Goal: Task Accomplishment & Management: Complete application form

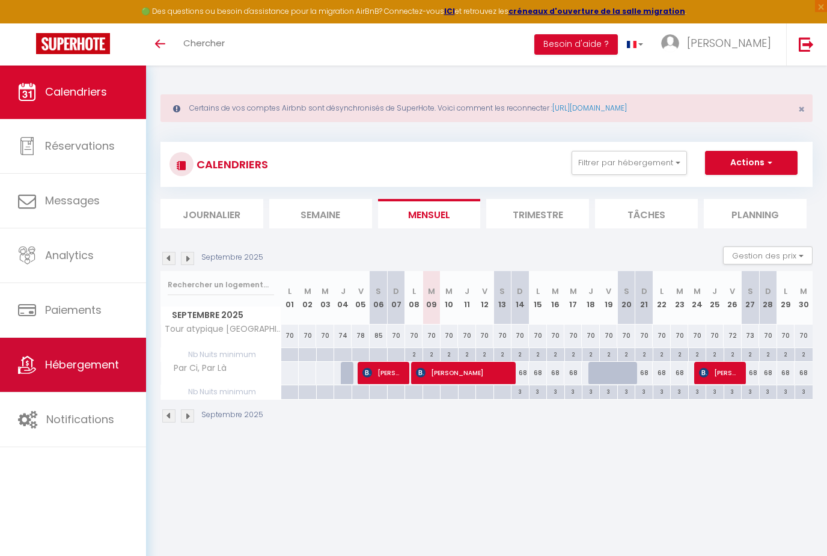
click at [96, 355] on link "Hébergement" at bounding box center [73, 365] width 146 height 54
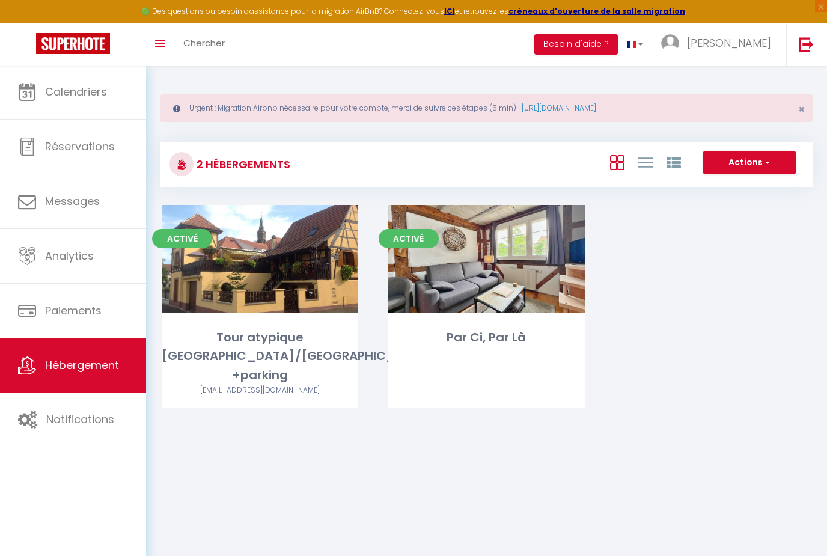
click at [743, 164] on button "Actions" at bounding box center [749, 163] width 93 height 24
click at [741, 186] on li "Créer un Hébergement" at bounding box center [740, 187] width 110 height 13
select select "3"
select select "2"
select select "1"
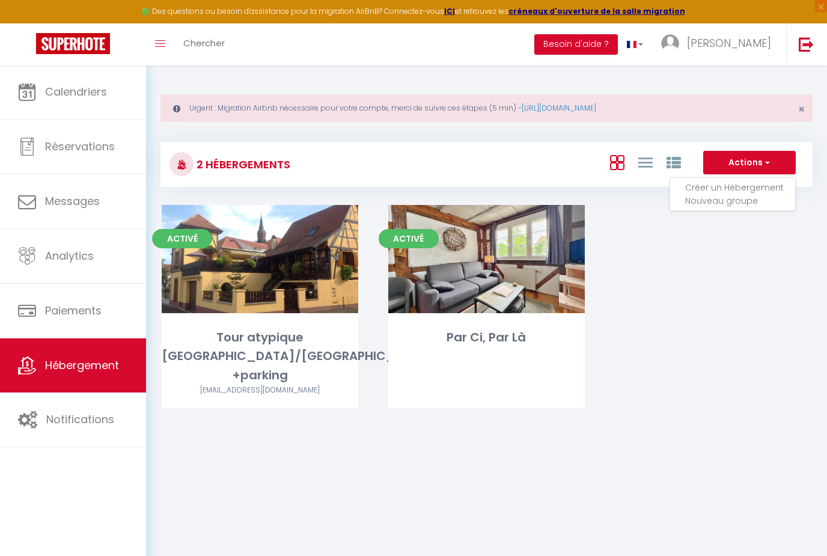
select select "1"
select select "15:00"
select select "23:45"
select select "11:00"
select select "30"
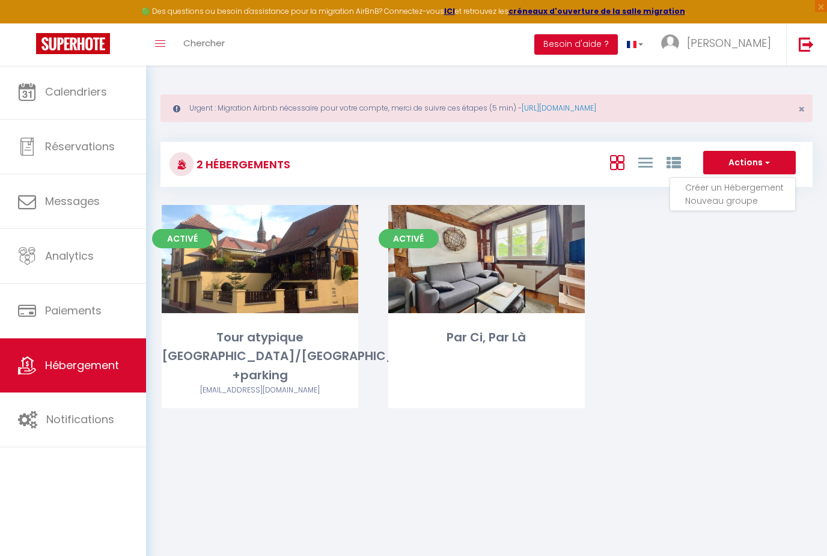
select select "120"
select select "28"
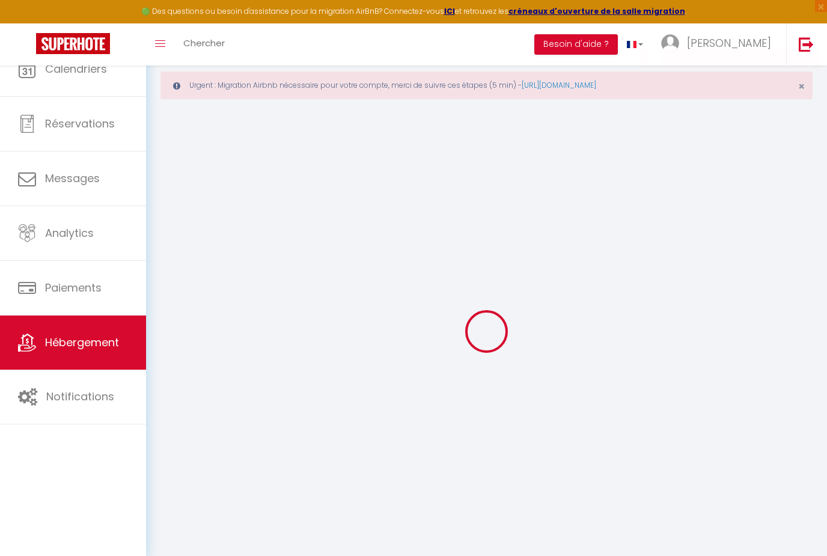
select select
checkbox input "false"
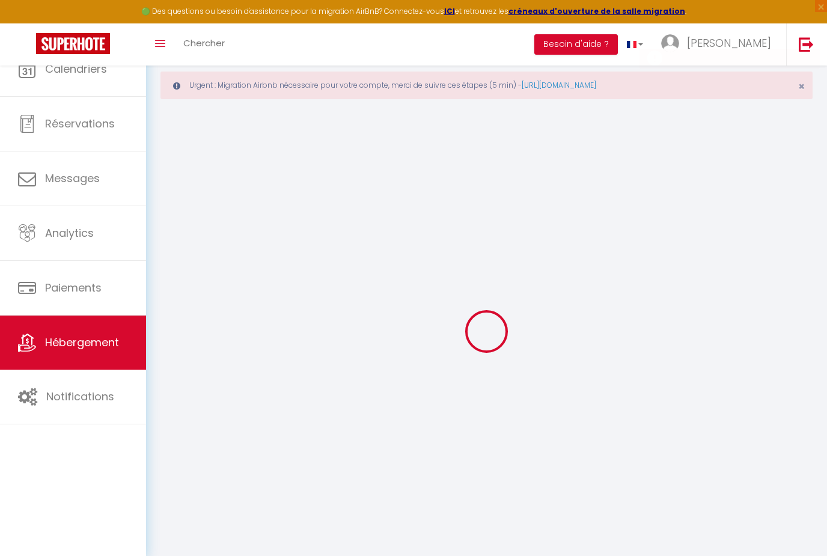
select select
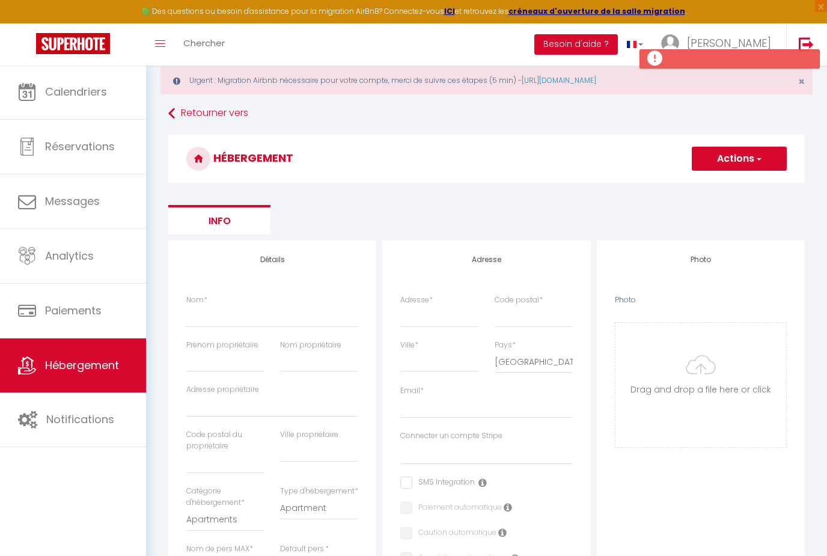
scroll to position [31, 0]
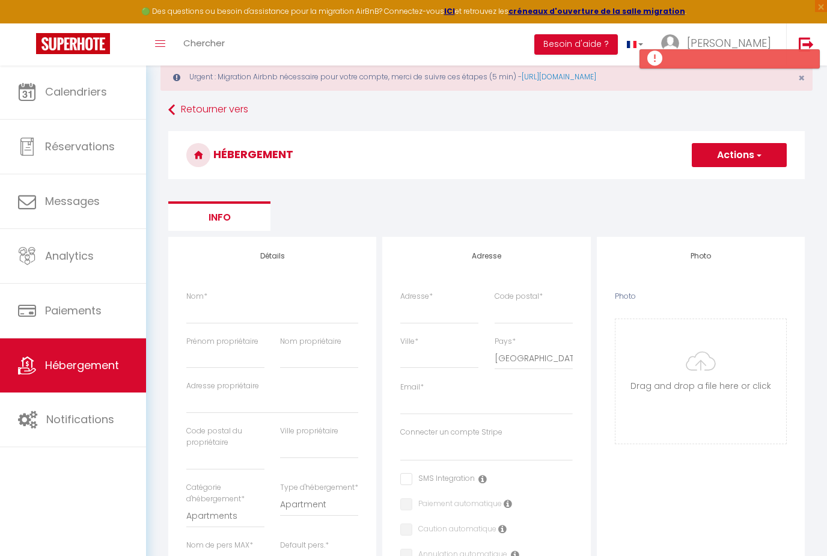
click at [744, 161] on button "Actions" at bounding box center [739, 155] width 95 height 24
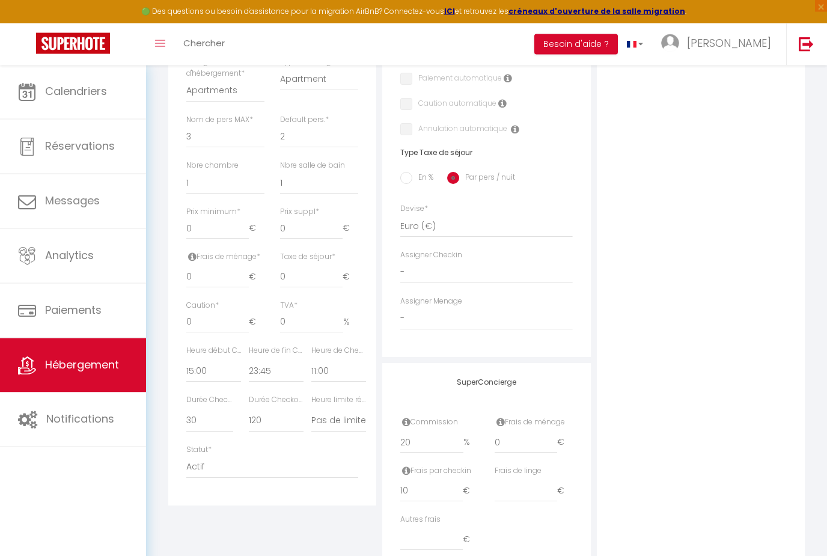
scroll to position [0, 0]
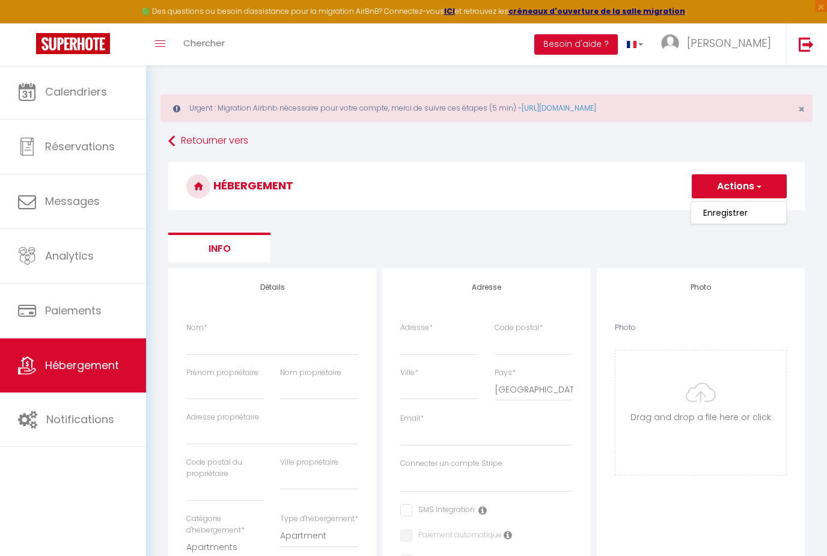
click at [71, 361] on span "Hébergement" at bounding box center [82, 365] width 74 height 15
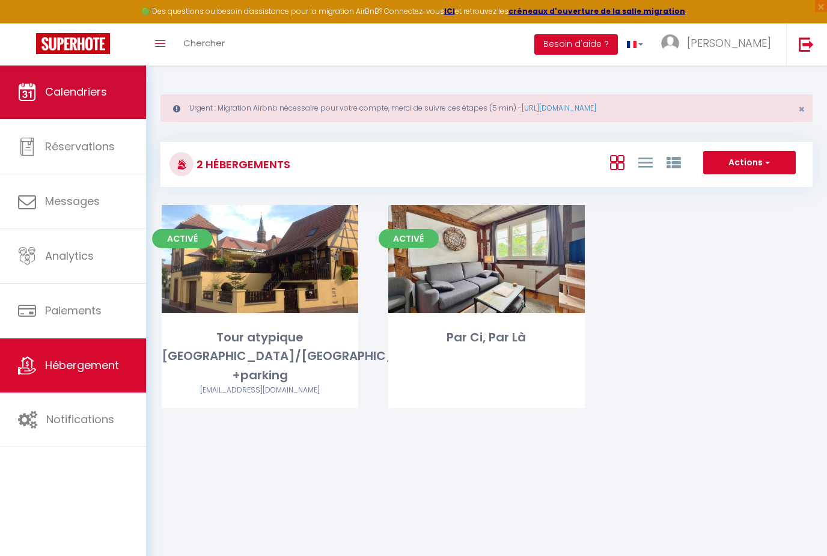
click at [117, 106] on link "Calendriers" at bounding box center [73, 92] width 146 height 54
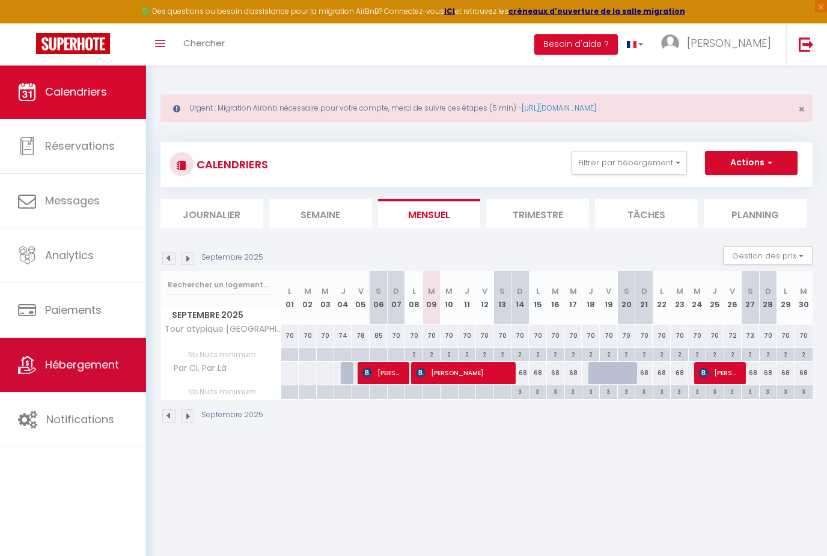
click at [91, 372] on span "Hébergement" at bounding box center [82, 364] width 74 height 15
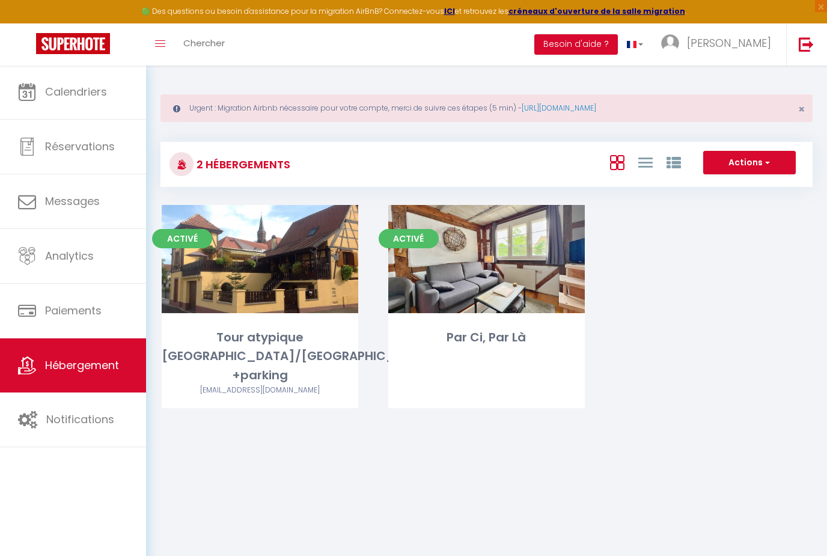
click at [745, 156] on button "Actions" at bounding box center [749, 163] width 93 height 24
click at [717, 187] on li "Créer un Hébergement" at bounding box center [740, 187] width 110 height 13
select select "3"
select select "2"
select select "1"
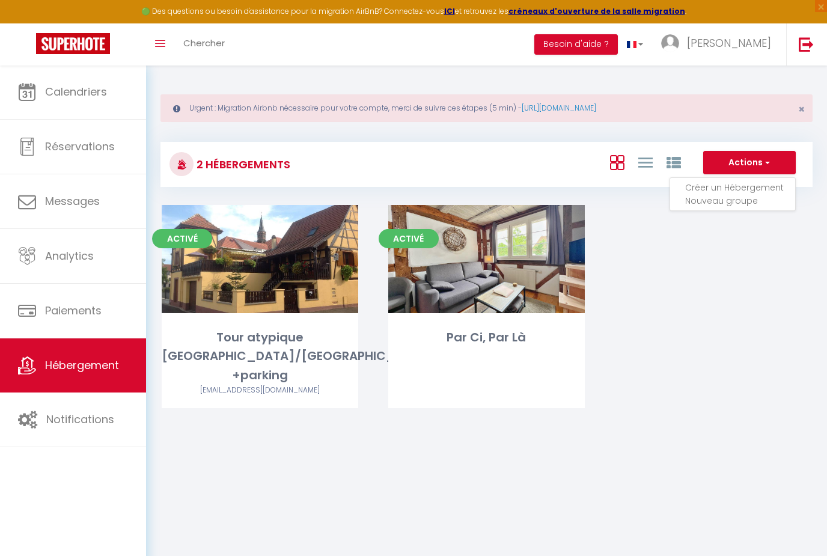
select select "1"
select select "28"
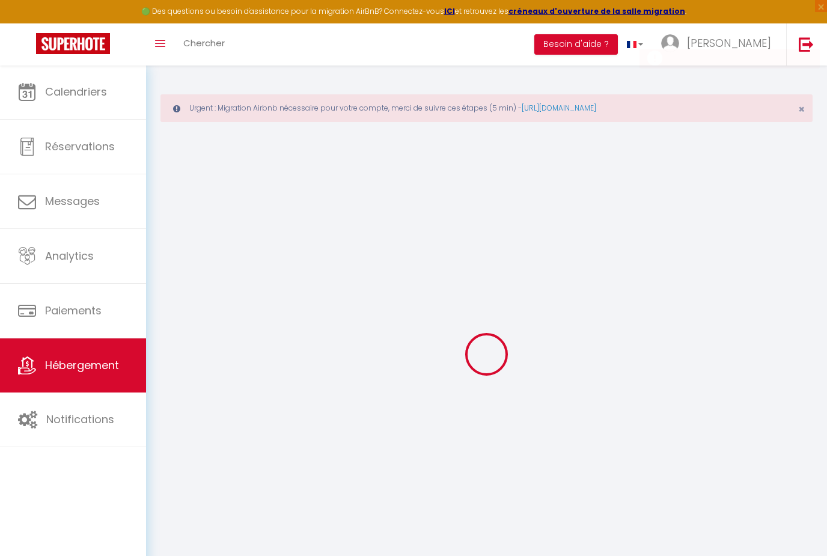
select select
checkbox input "false"
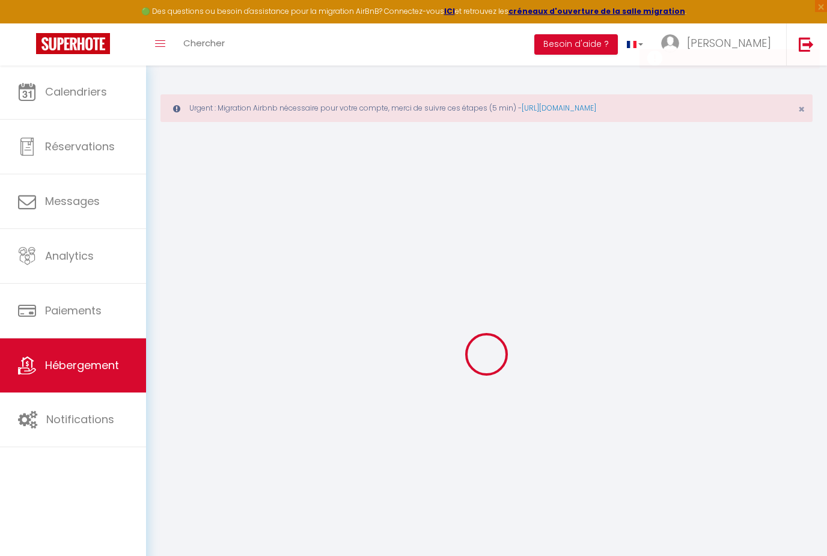
select select
checkbox input "false"
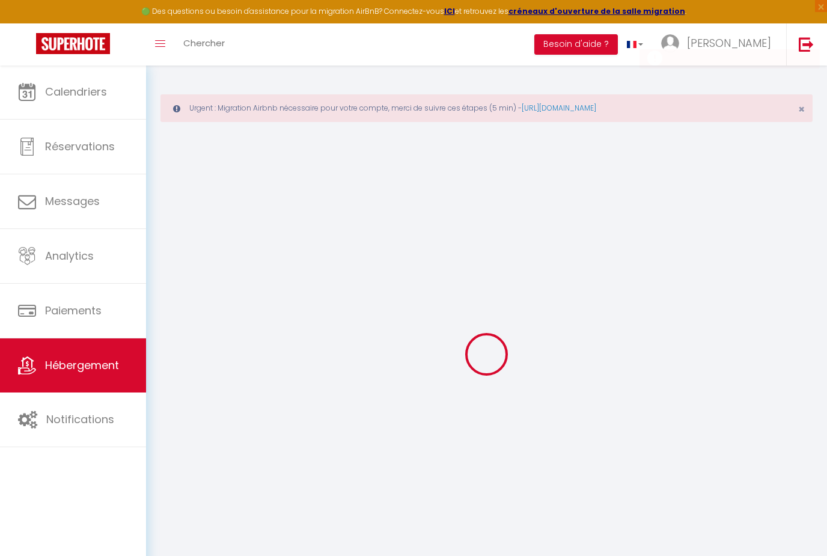
checkbox input "false"
select select
select select "15:00"
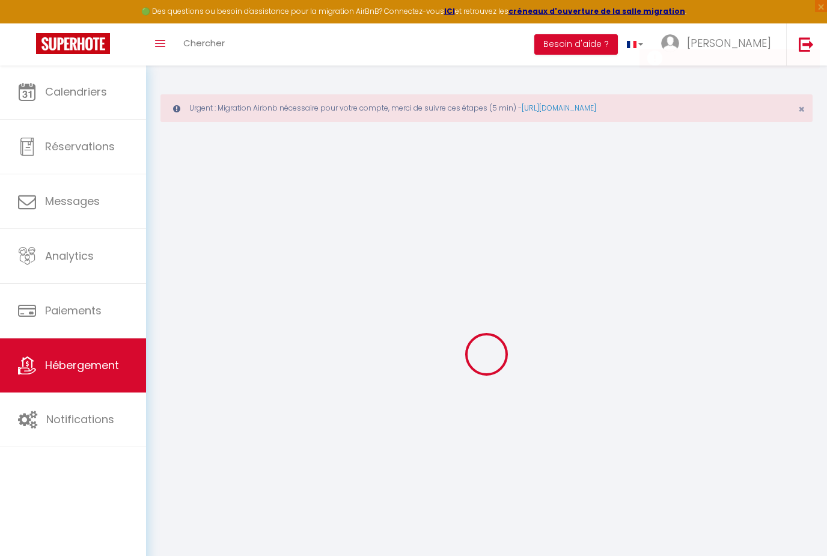
select select "23:45"
select select "11:00"
select select "30"
select select "120"
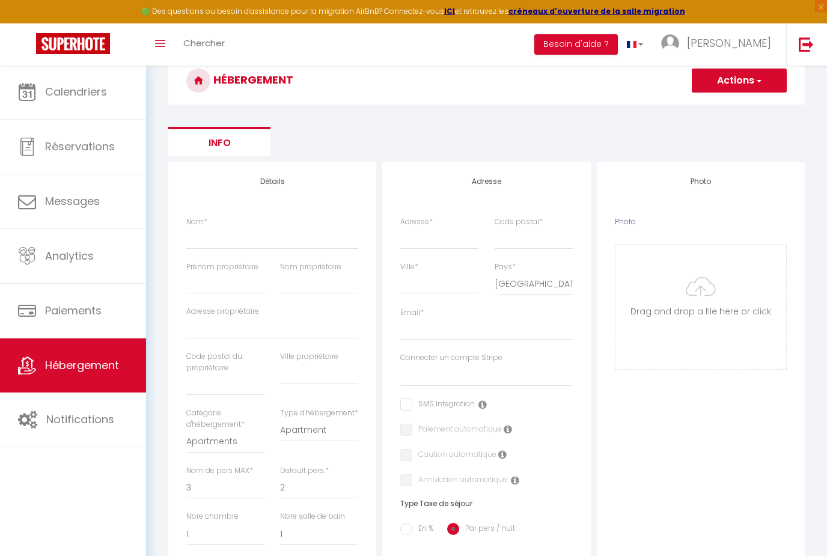
scroll to position [105, 0]
click at [713, 317] on input "Photo" at bounding box center [701, 307] width 171 height 124
type input "C:\fakepath\Copie de TEMPLATE - SUPERENCART.png"
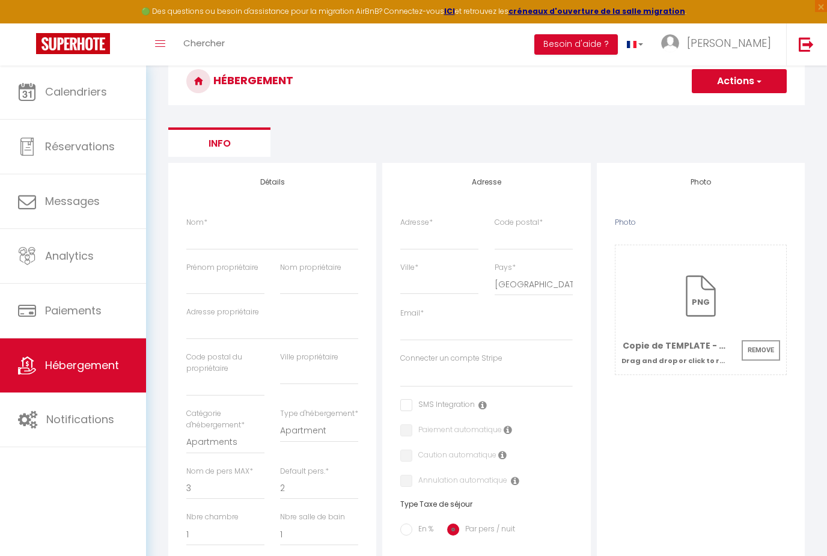
click at [440, 256] on div "Adresse *" at bounding box center [440, 239] width 94 height 45
click at [444, 244] on input "Adresse *" at bounding box center [439, 239] width 78 height 22
type input "1"
select select
checkbox input "false"
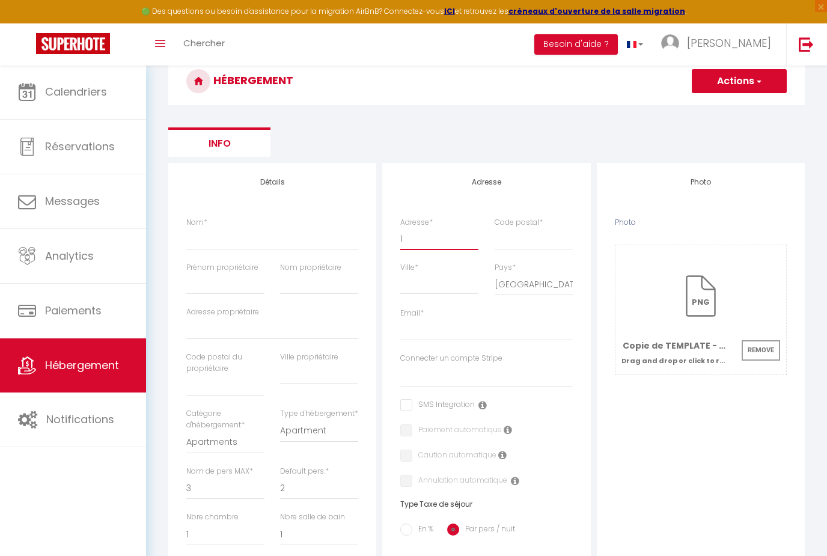
checkbox input "false"
select select
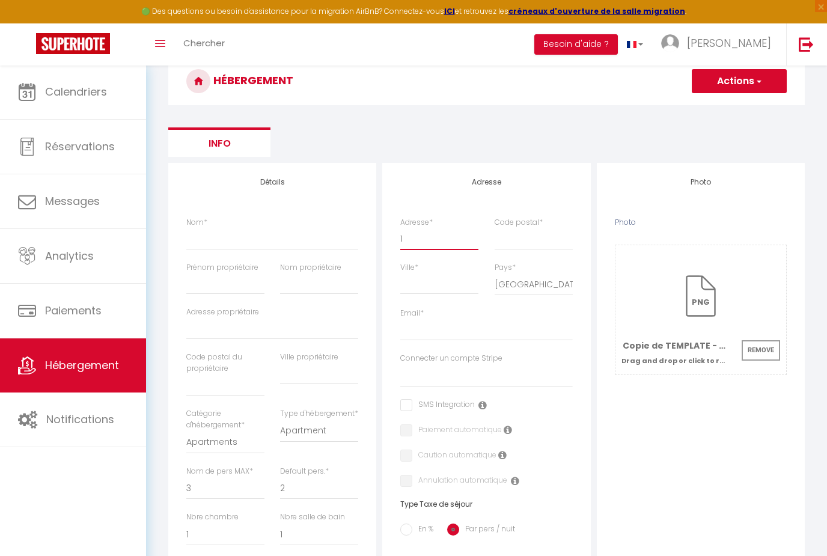
type input "18"
select select
checkbox input "false"
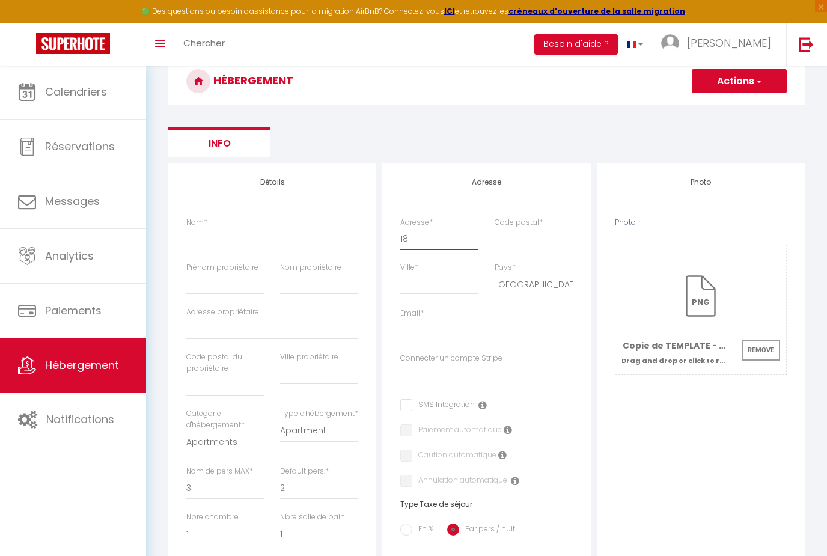
checkbox input "false"
select select
type input "18"
select select
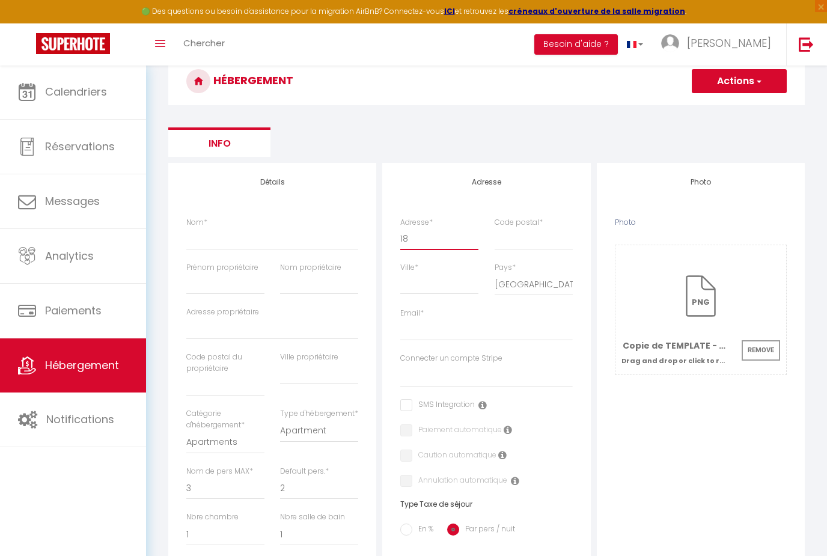
checkbox input "false"
select select
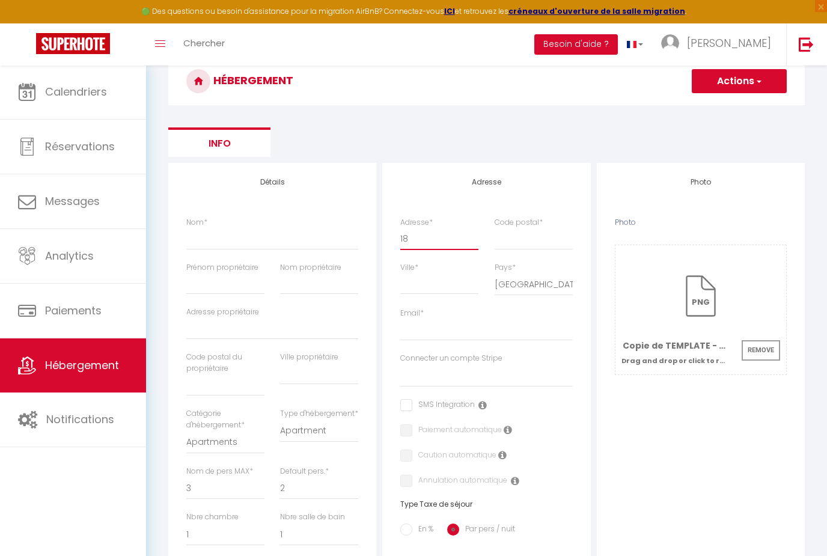
select select
type input "18 r"
select select
checkbox input "false"
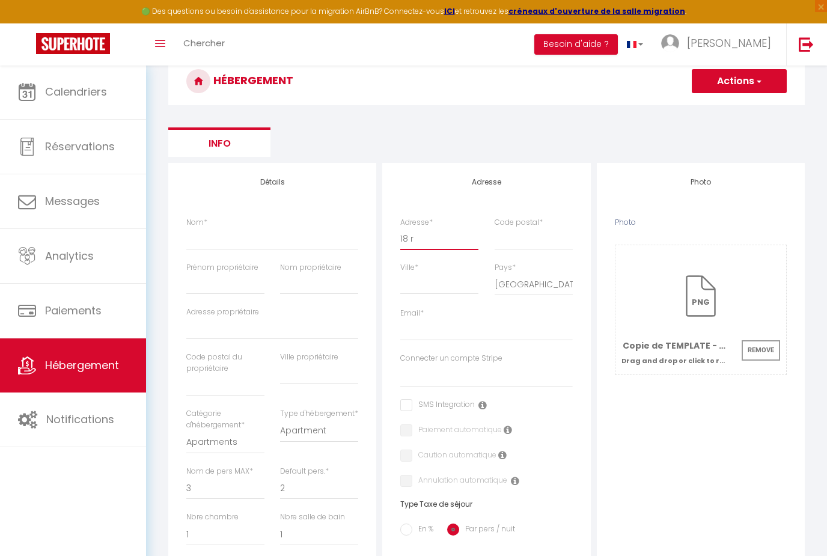
checkbox input "false"
select select
type input "18 ru"
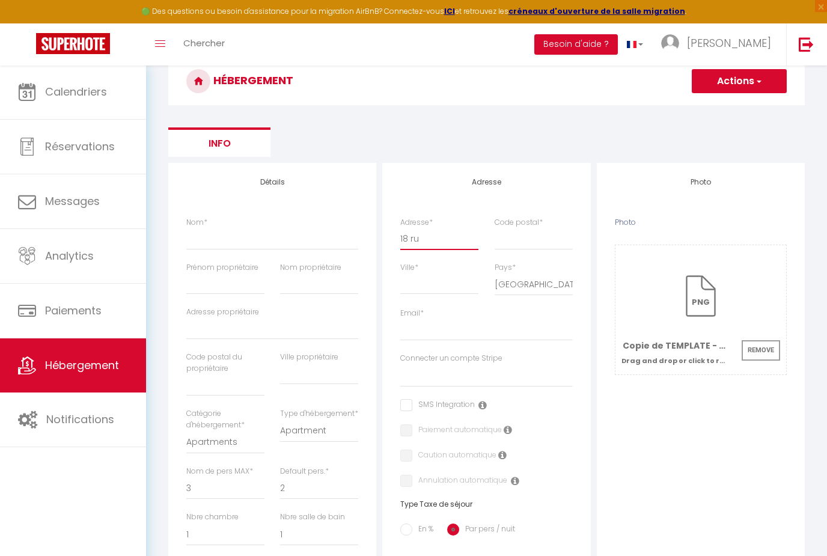
select select
checkbox input "false"
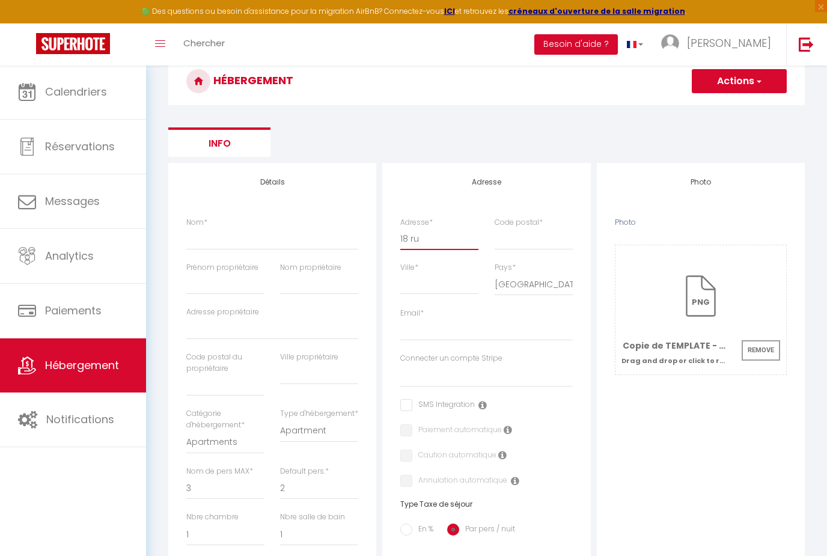
select select
type input "18 rue"
select select
checkbox input "false"
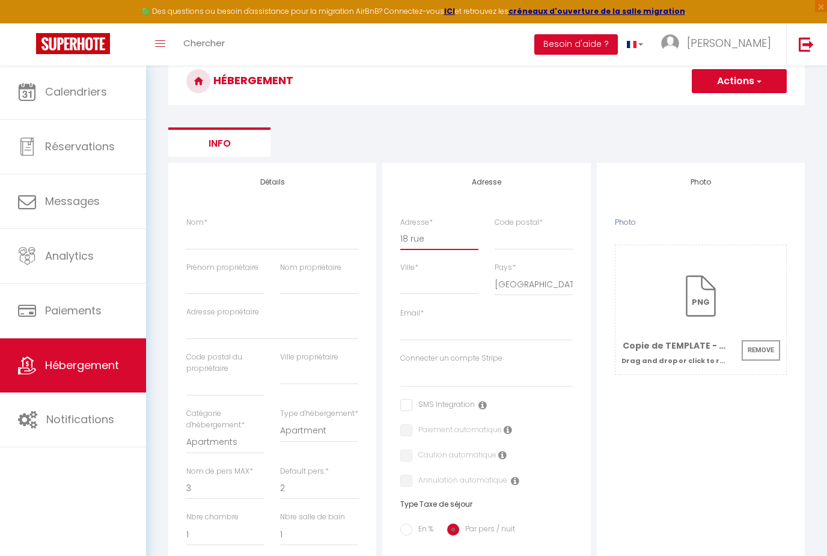
checkbox input "false"
select select
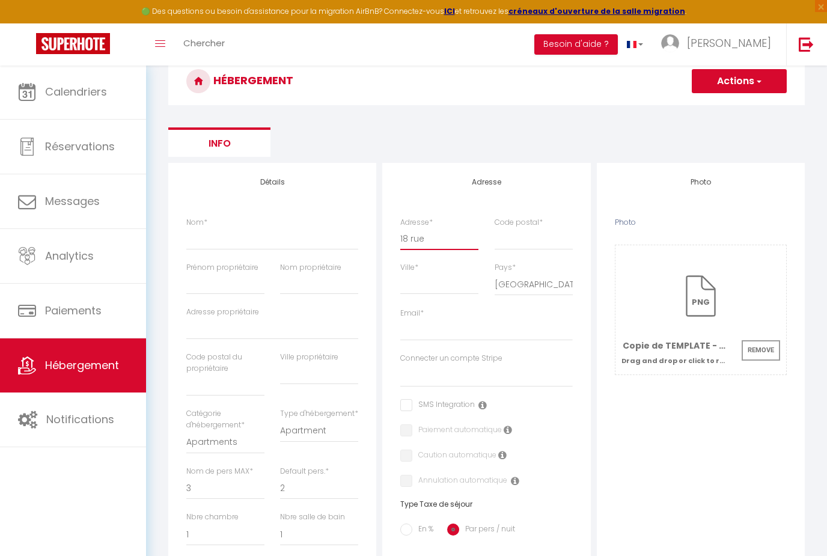
type input "18 rue"
select select
checkbox input "false"
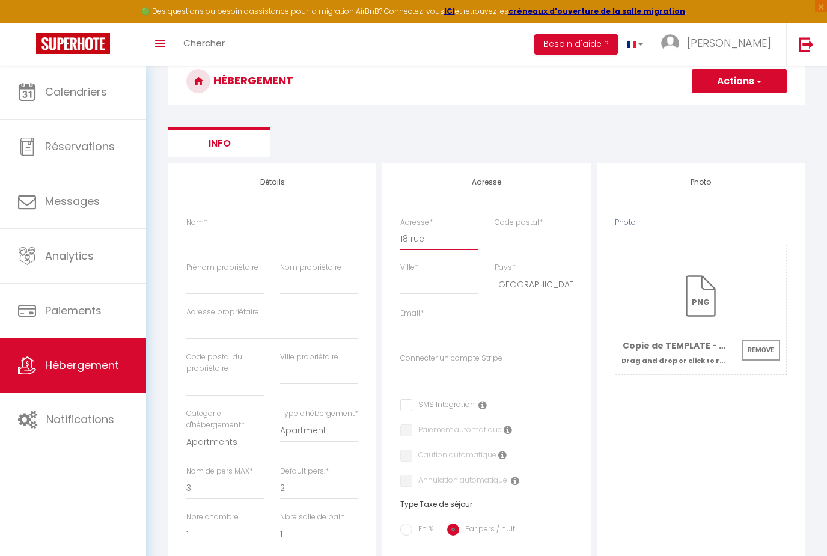
checkbox input "false"
select select
type input "18 rue d"
select select
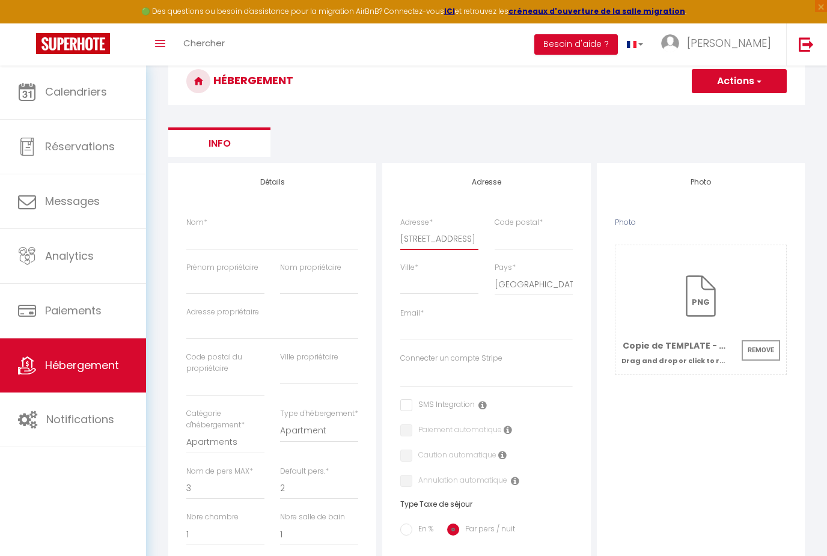
checkbox input "false"
select select
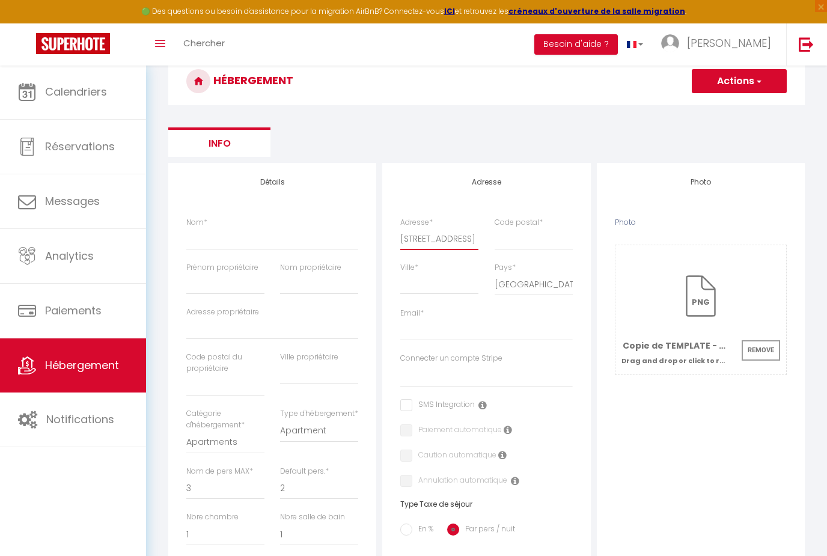
select select
type input "18 rue de"
select select
checkbox input "false"
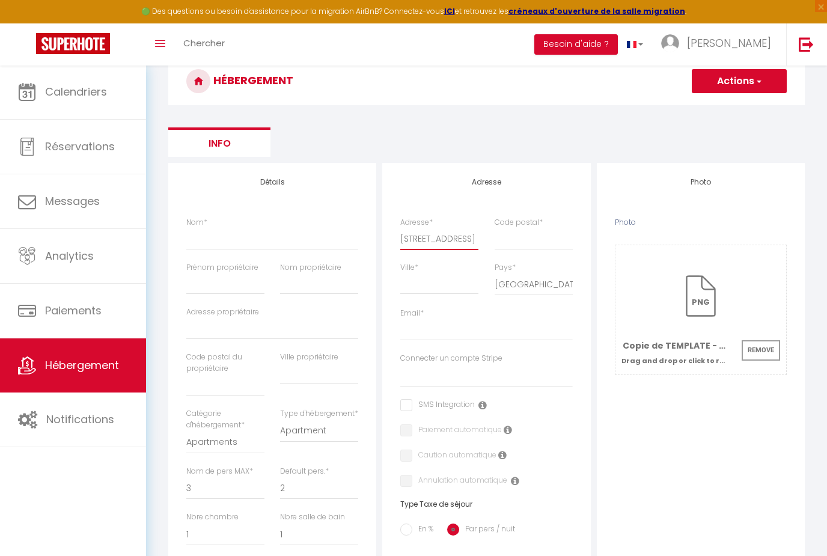
checkbox input "false"
select select
type input "18 rue des"
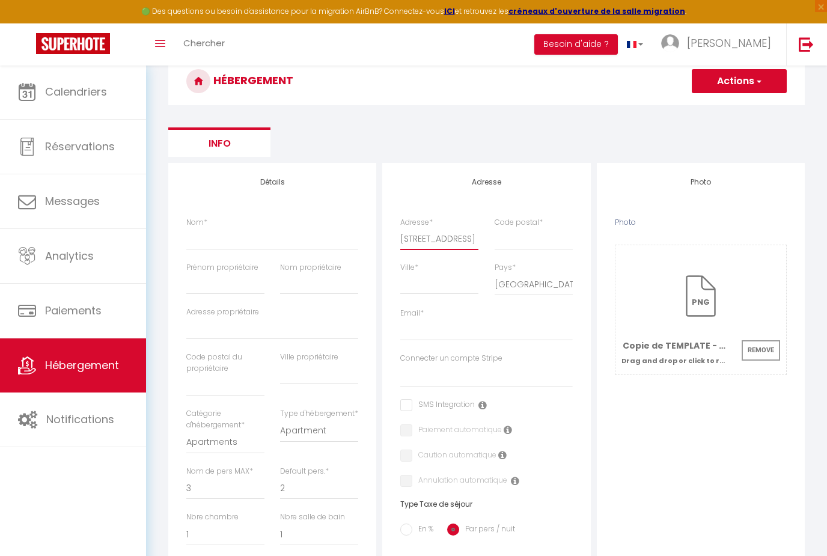
select select
checkbox input "false"
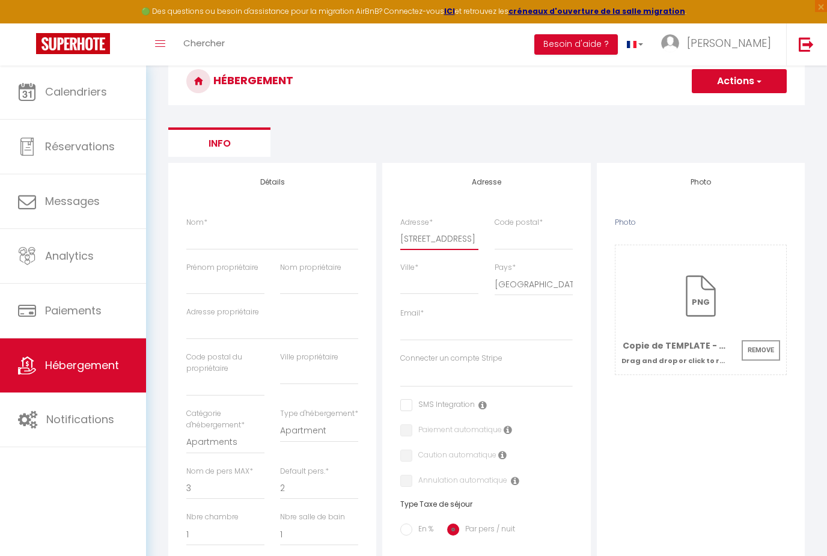
select select
type input "18 rue des"
select select
checkbox input "false"
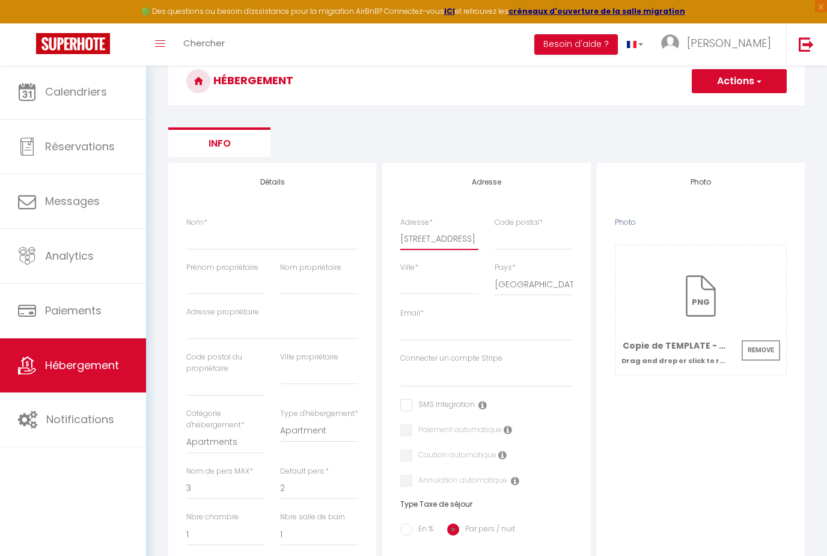
checkbox input "false"
select select
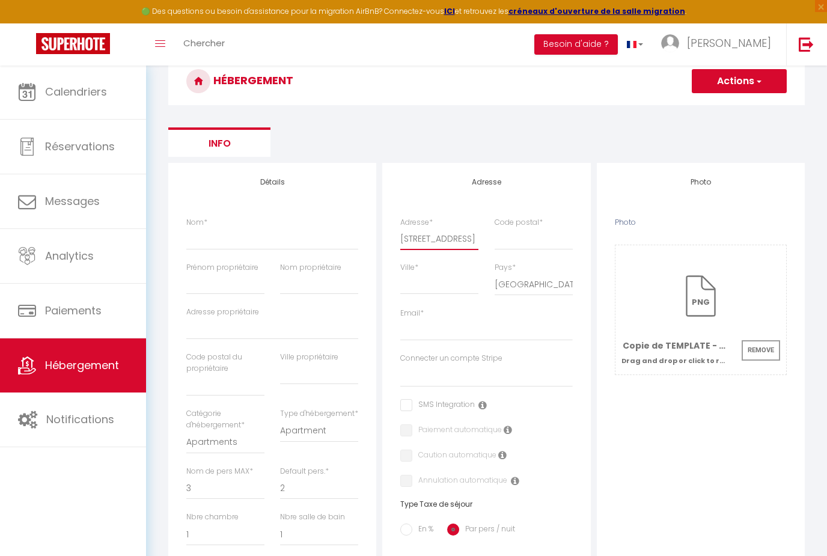
type input "18 rue des o"
select select
checkbox input "false"
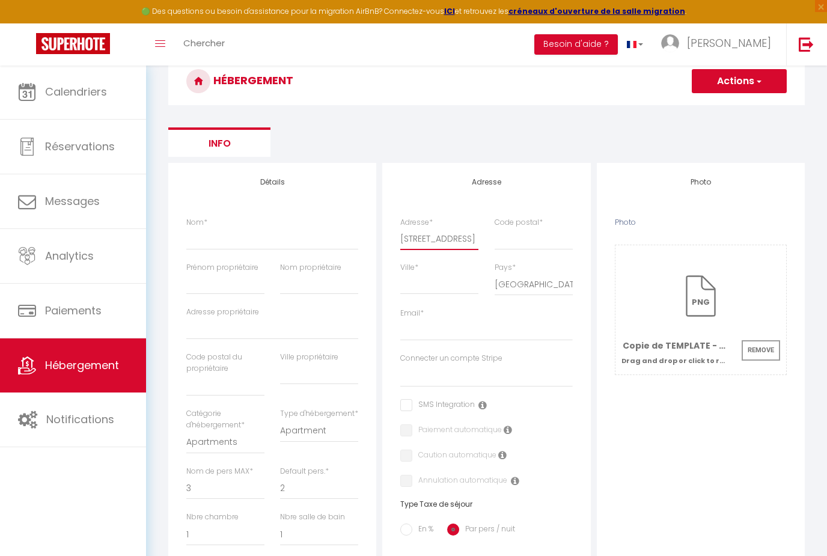
checkbox input "false"
select select
type input "18 rue des or"
select select
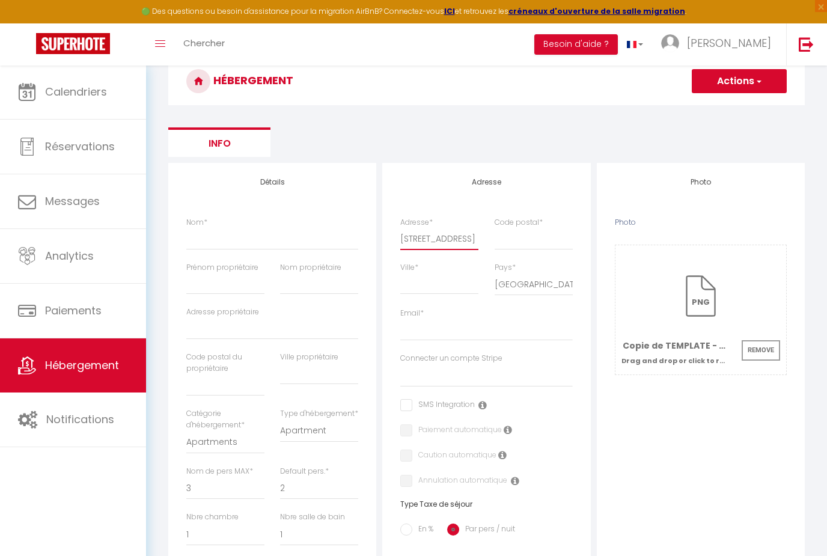
checkbox input "false"
select select
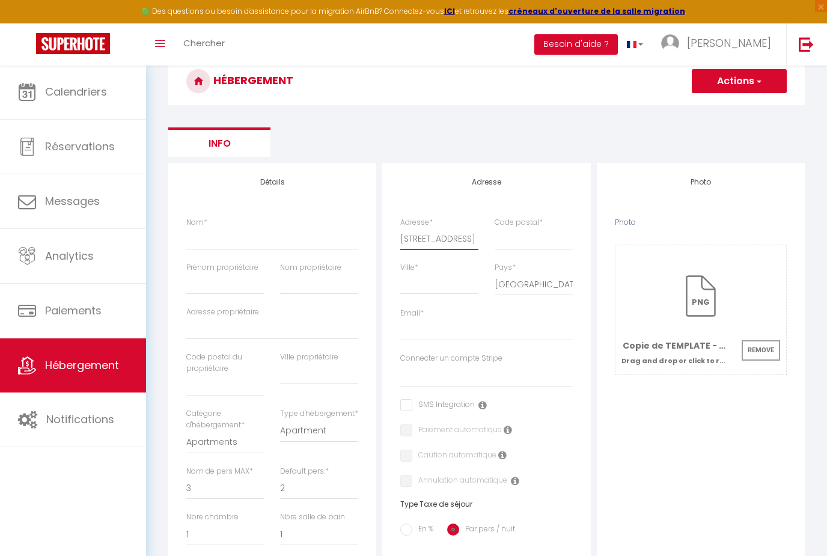
select select
type input "18 rue des orc"
select select
checkbox input "false"
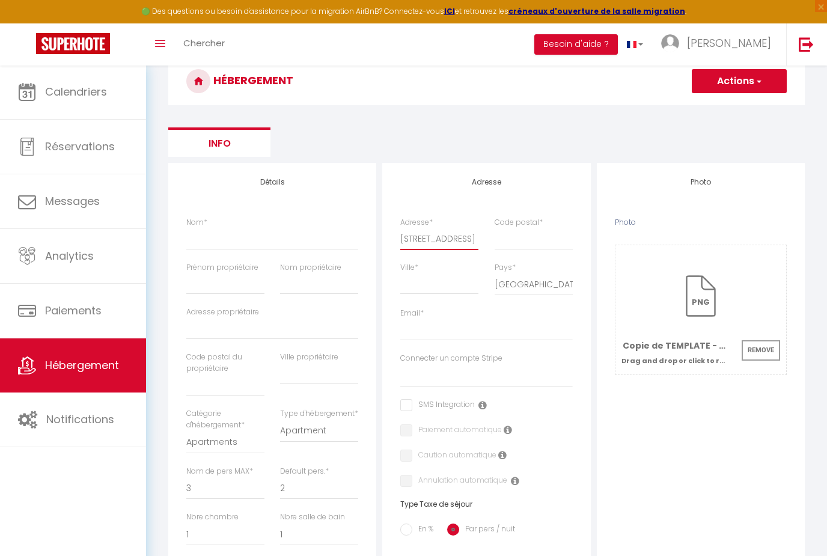
checkbox input "false"
select select
type input "18 rue des orch"
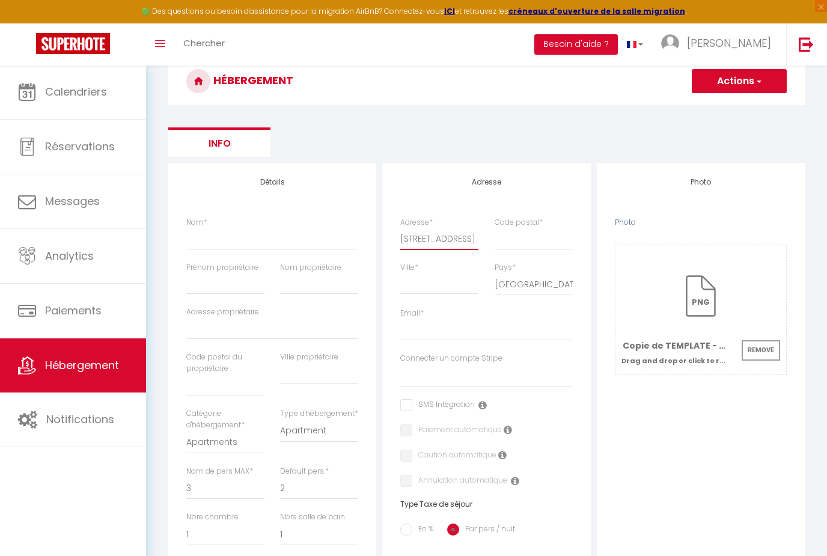
select select
checkbox input "false"
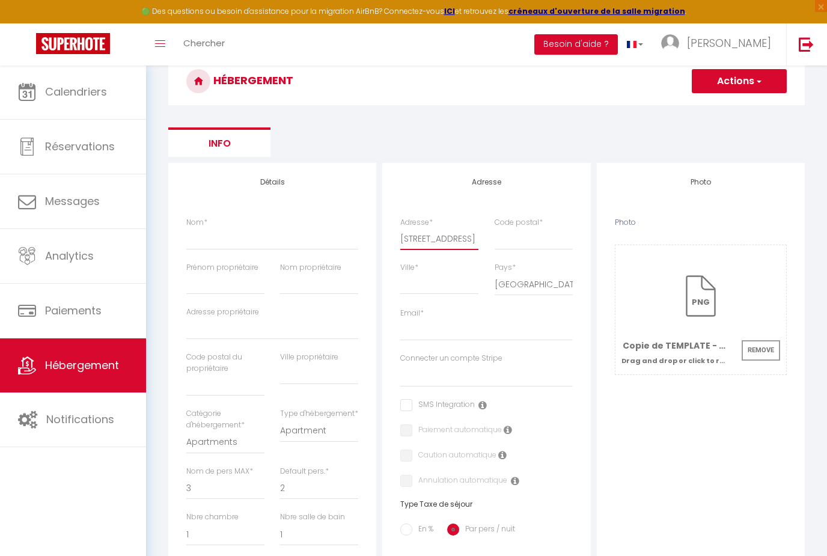
select select
type input "18 rue des orchi"
select select
checkbox input "false"
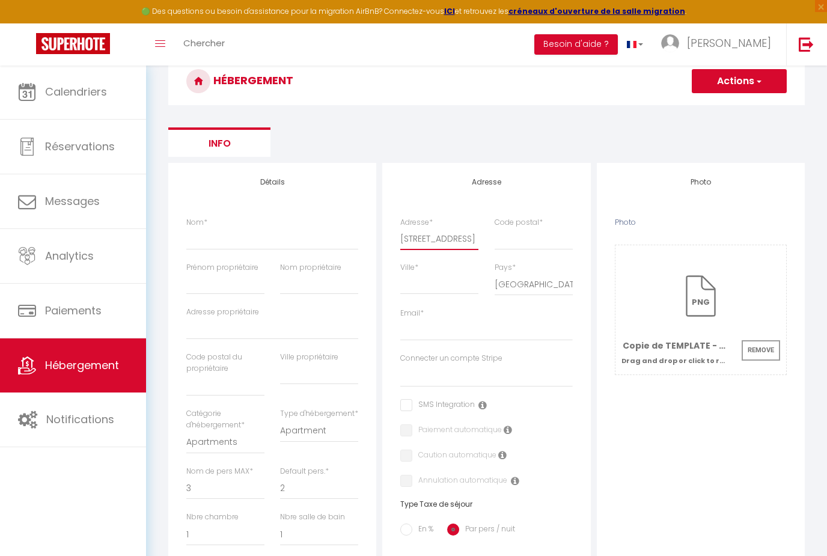
checkbox input "false"
select select
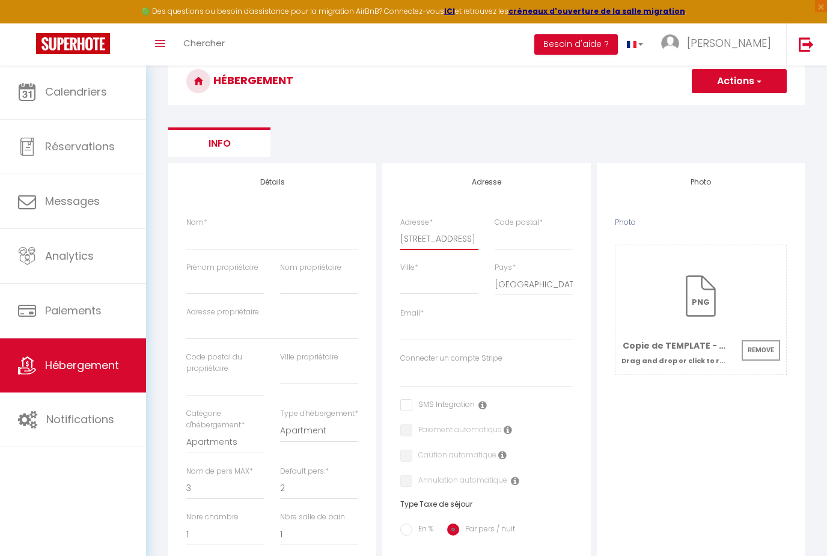
type input "18 rue des orchid"
select select
checkbox input "false"
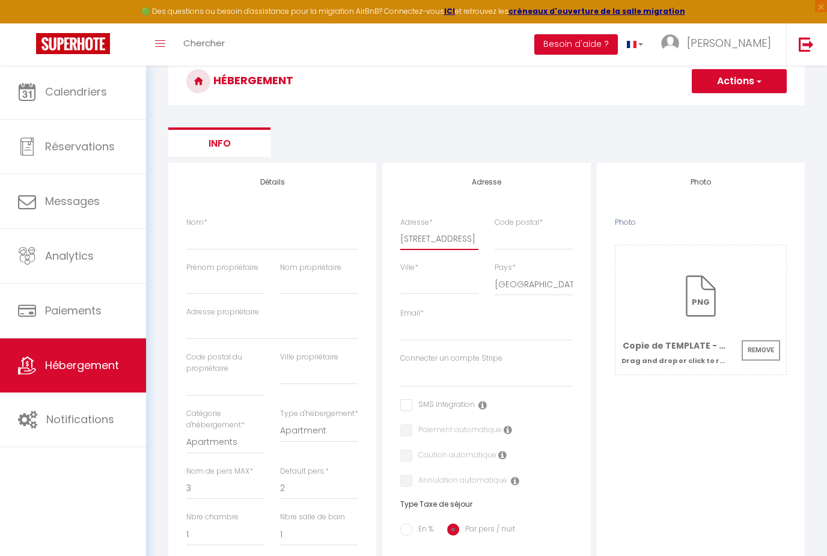
checkbox input "false"
select select
type input "18 rue des orchidé"
select select
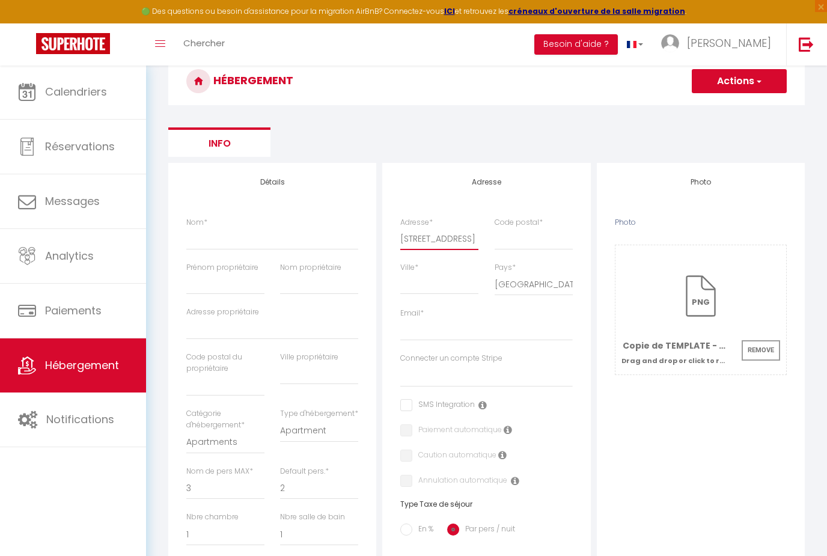
checkbox input "false"
select select
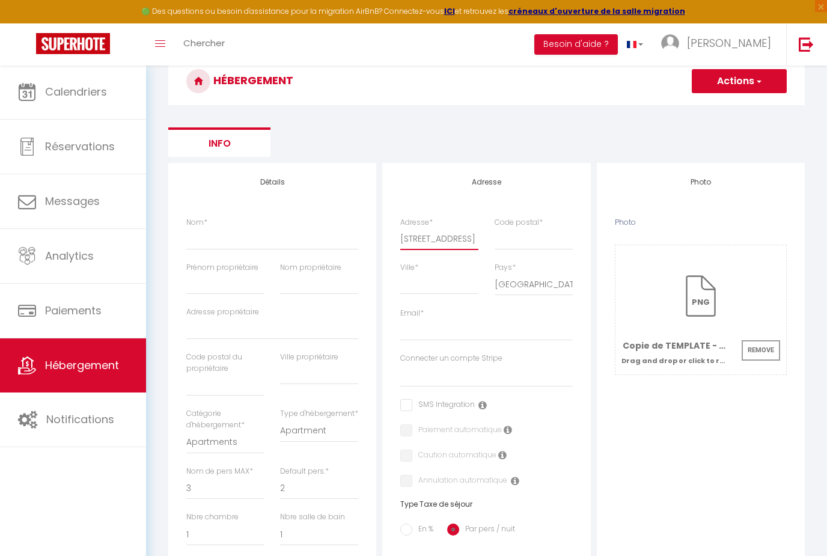
select select
type input "18 rue des orchidée"
select select
checkbox input "false"
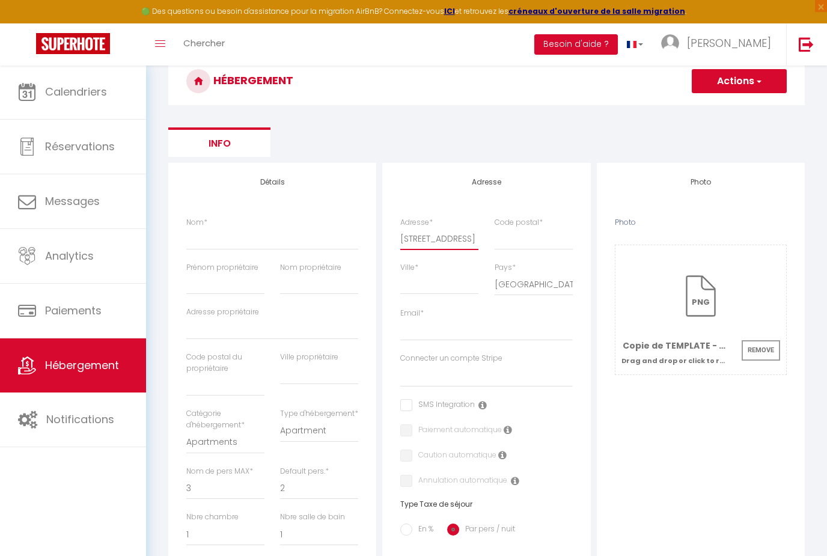
checkbox input "false"
select select
type input "18 rue des orchidées"
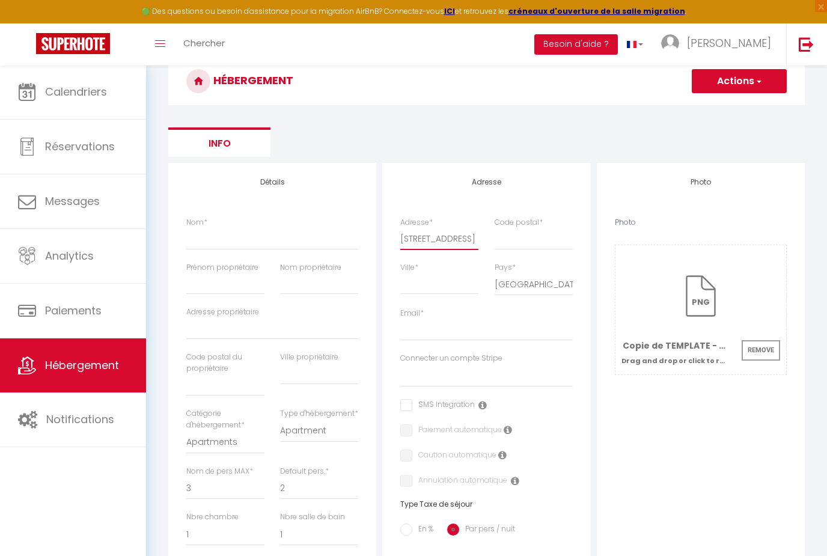
select select
checkbox input "false"
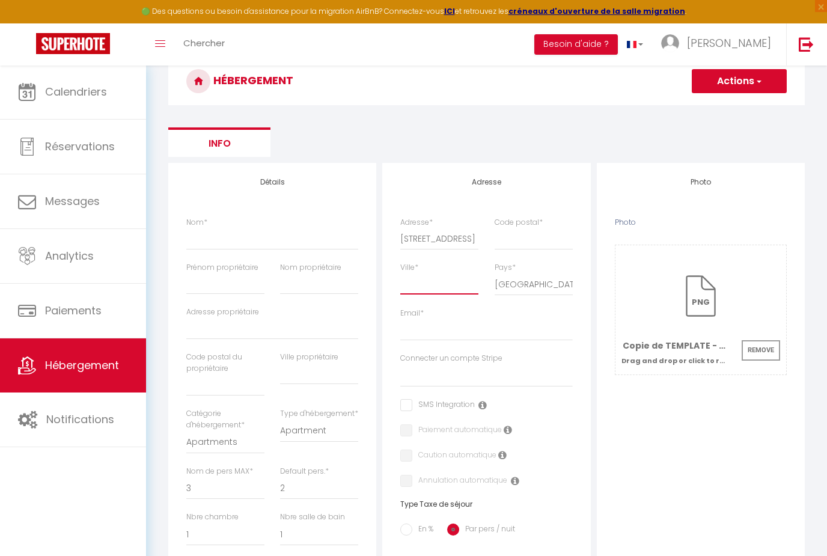
click at [441, 293] on input "Ville *" at bounding box center [439, 284] width 78 height 22
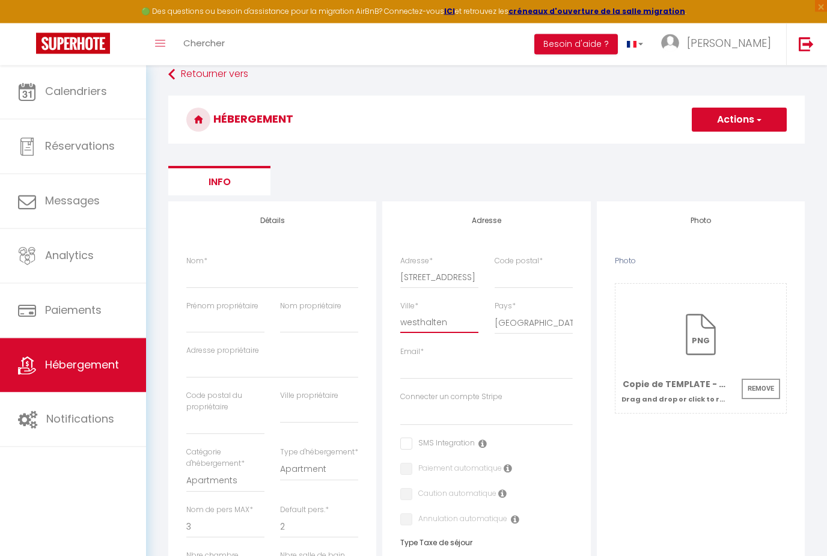
scroll to position [70, 0]
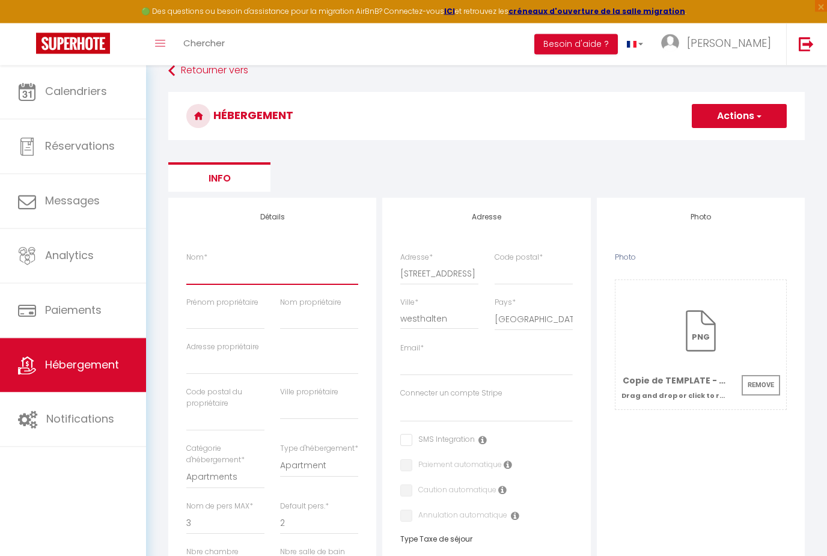
click at [296, 280] on input "Nom *" at bounding box center [272, 274] width 172 height 22
click at [247, 326] on input "Prénom propriétaire" at bounding box center [225, 319] width 78 height 22
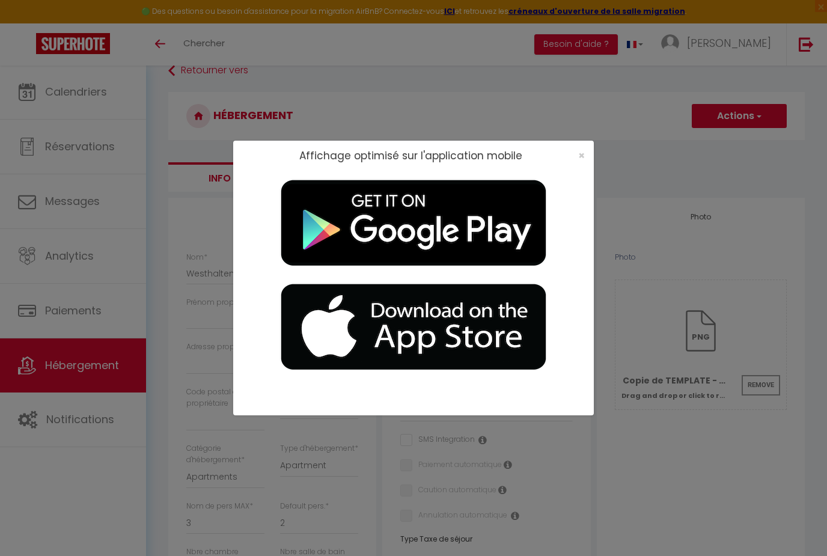
scroll to position [0, 0]
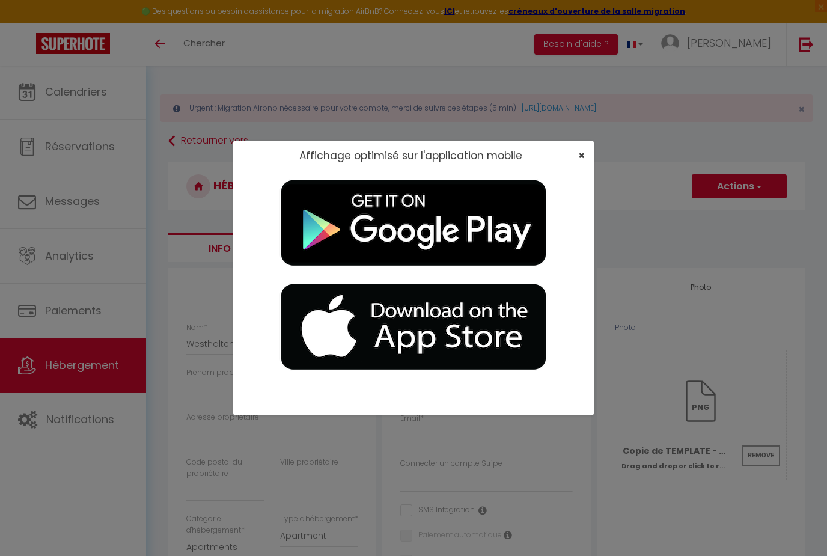
click at [584, 163] on span "×" at bounding box center [581, 155] width 7 height 15
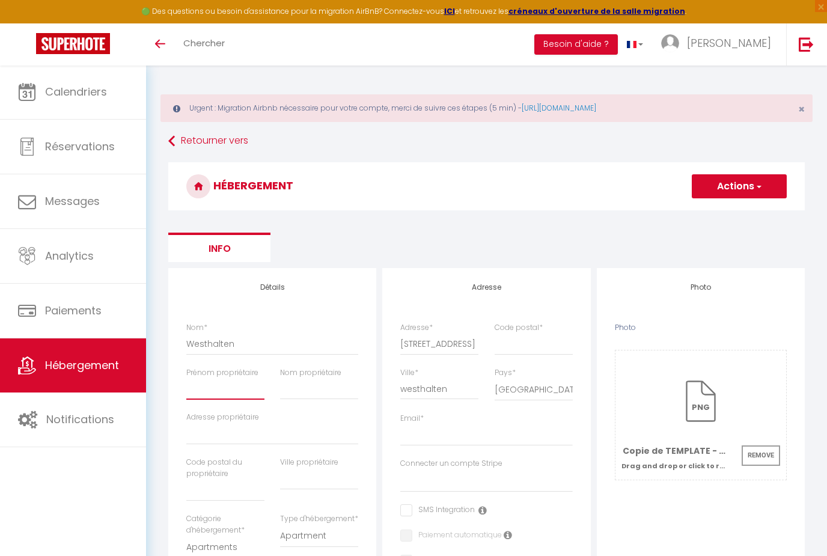
click at [232, 382] on input "Prénom propriétaire" at bounding box center [225, 389] width 78 height 22
click at [324, 379] on input "Nom propriétaire" at bounding box center [319, 389] width 78 height 22
click at [210, 487] on input "text" at bounding box center [225, 491] width 78 height 22
click at [210, 439] on input "Adresse propriétaire" at bounding box center [272, 434] width 172 height 22
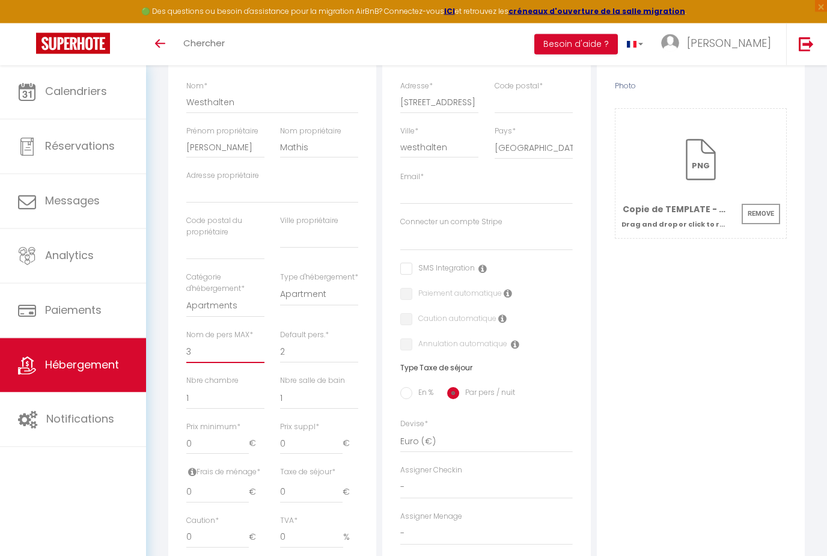
click at [221, 347] on select "1 2 3 4 5 6 7 8 9 10 11 12 13 14" at bounding box center [225, 352] width 78 height 23
click at [332, 353] on select "1 2 3 4 5 6 7 8 9 10 11 12 13 14" at bounding box center [319, 351] width 78 height 23
click at [224, 390] on select "0 1 2 3 4 5 6 7 8 9 10 11 12 13" at bounding box center [225, 398] width 78 height 23
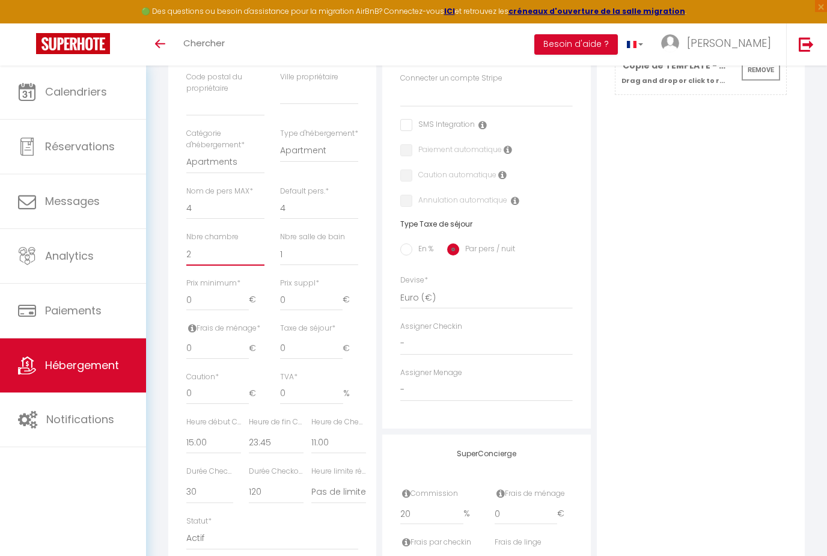
scroll to position [398, 0]
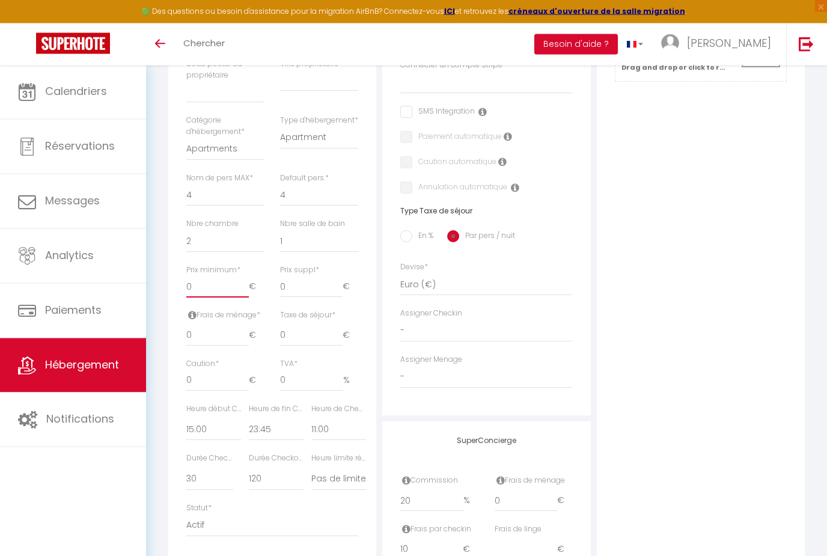
click at [230, 281] on input "0" at bounding box center [217, 288] width 63 height 22
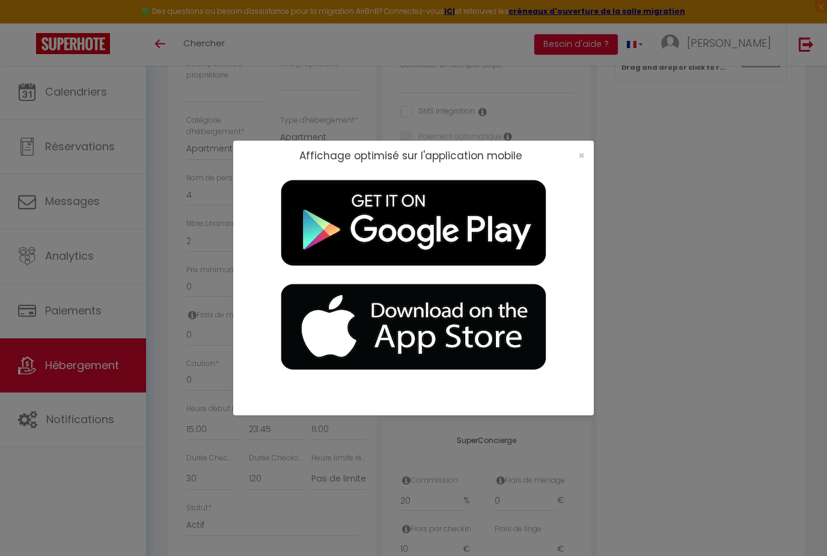
scroll to position [0, 0]
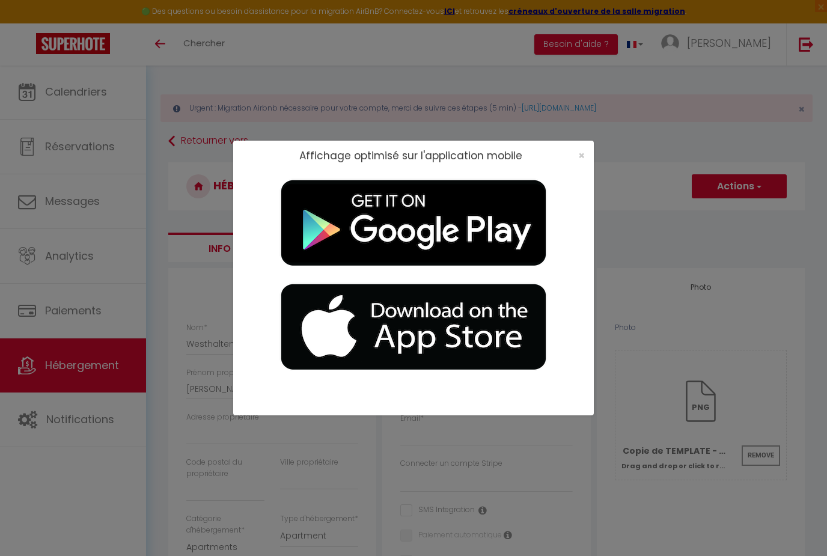
click at [589, 168] on div "Affichage optimisé sur l'application mobile ×" at bounding box center [413, 156] width 361 height 30
click at [584, 163] on span "×" at bounding box center [581, 155] width 7 height 15
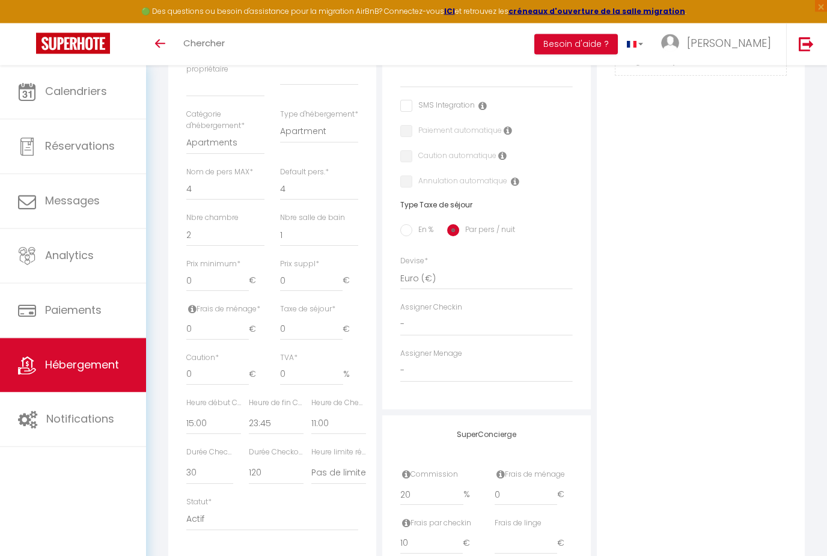
scroll to position [402, 0]
click at [216, 280] on input "0" at bounding box center [217, 284] width 63 height 22
click at [230, 321] on input "0" at bounding box center [217, 332] width 63 height 22
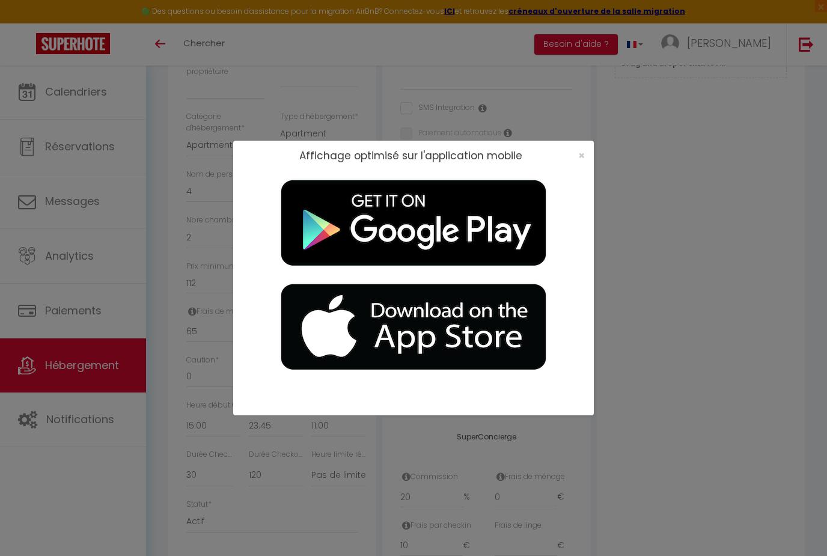
scroll to position [0, 0]
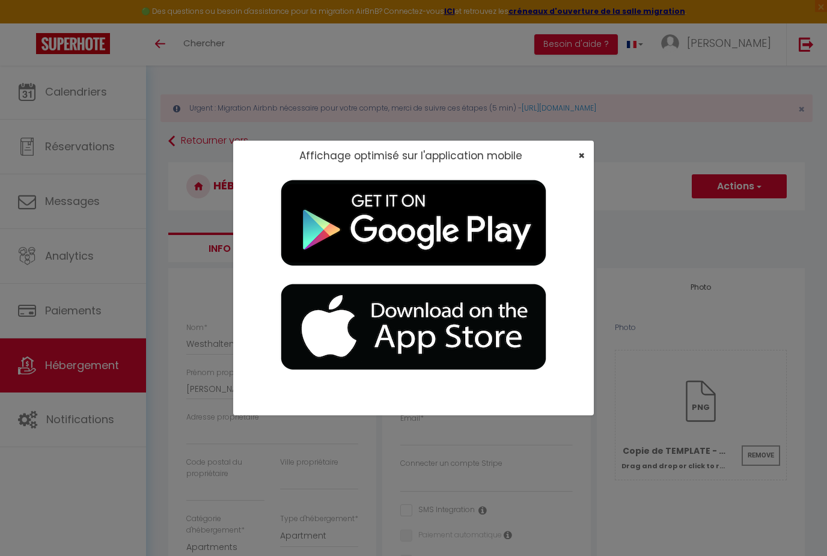
click at [578, 163] on span "×" at bounding box center [581, 155] width 7 height 15
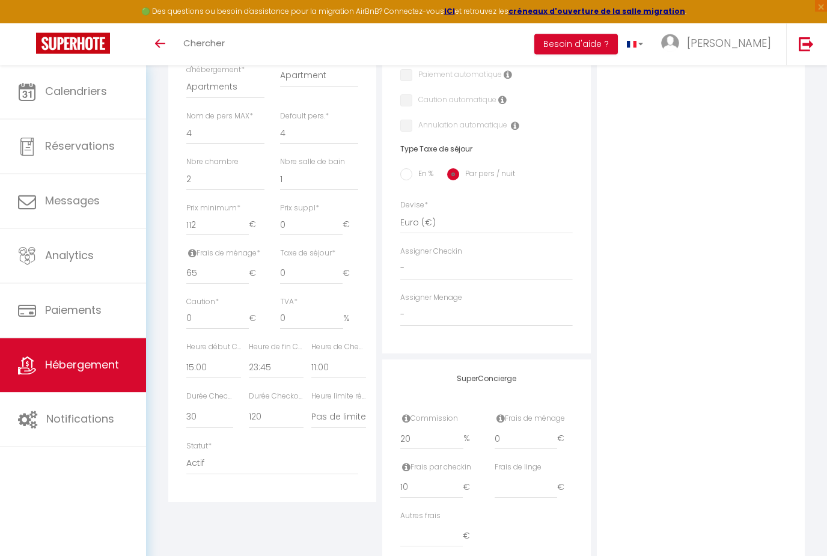
scroll to position [463, 0]
click at [343, 367] on select "00:00 00:15 00:30 00:45 01:00 01:15 01:30 01:45 02:00 02:15 02:30 02:45 03:00" at bounding box center [338, 365] width 55 height 23
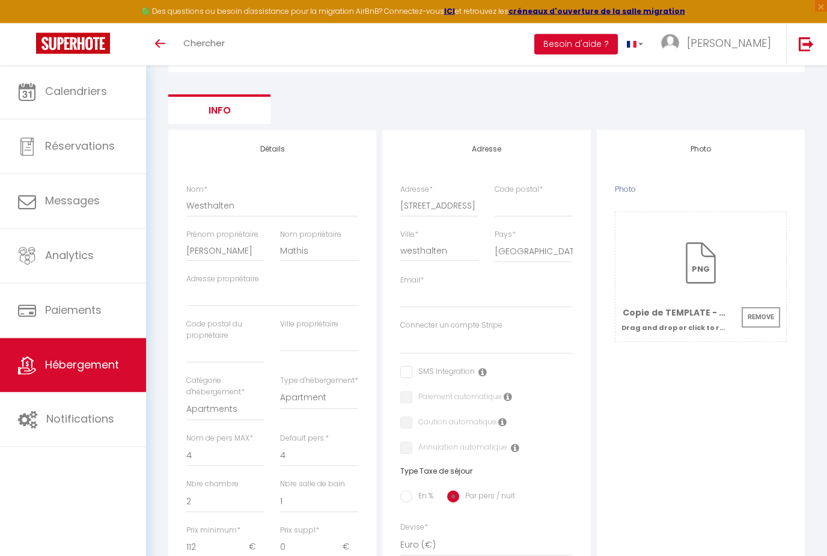
scroll to position [142, 0]
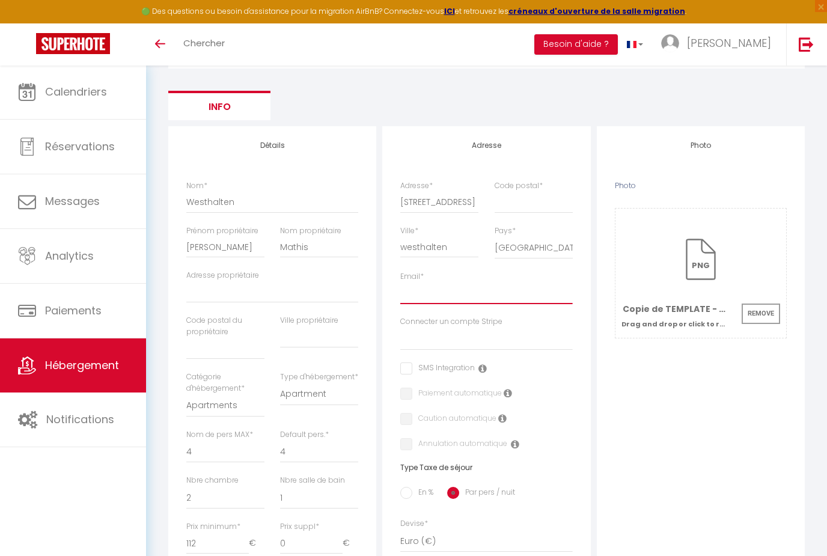
click at [456, 296] on input "Email *" at bounding box center [486, 294] width 172 height 22
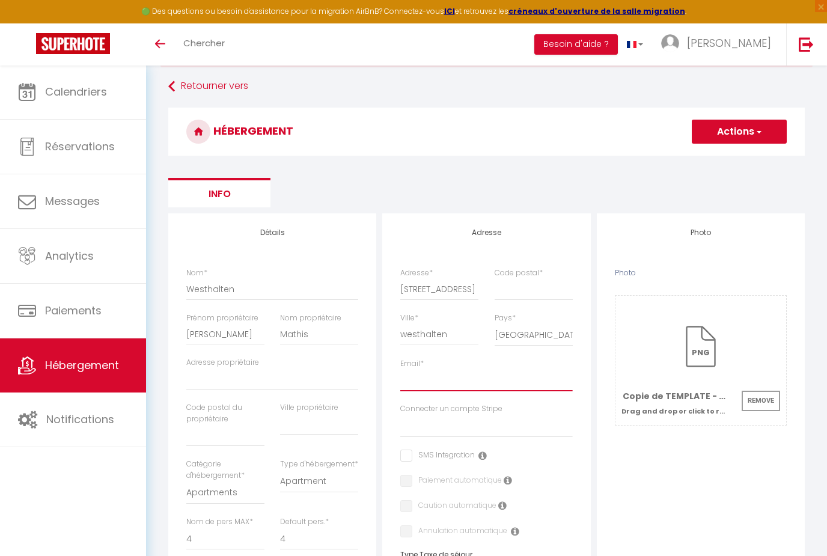
scroll to position [0, 0]
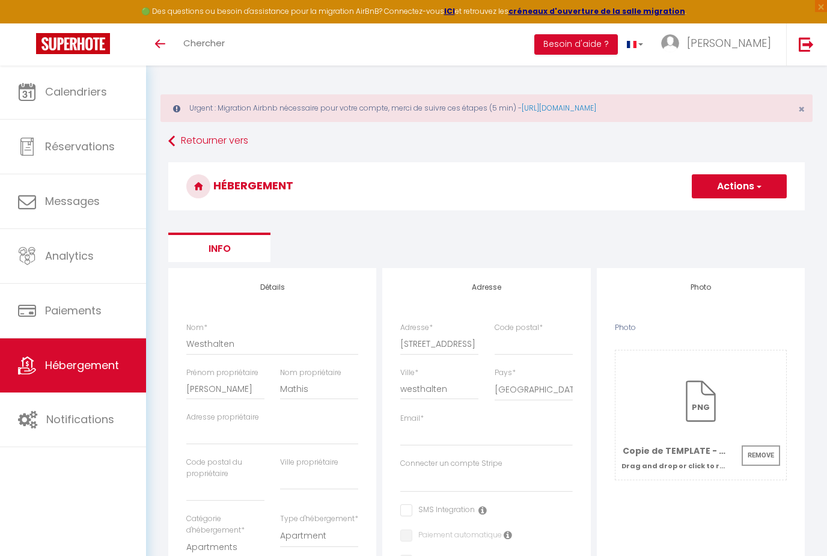
drag, startPoint x: 456, startPoint y: 296, endPoint x: -1, endPoint y: -1, distance: 544.5
click at [538, 345] on input "Code postal *" at bounding box center [534, 344] width 78 height 22
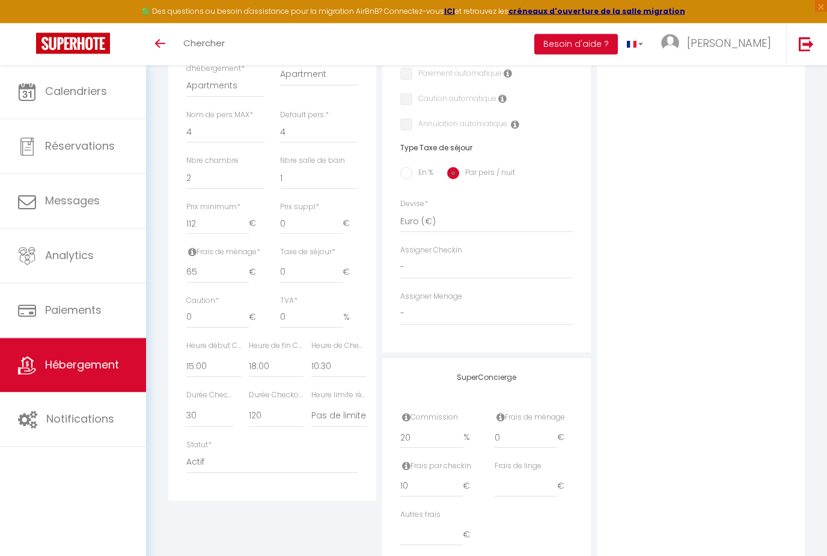
scroll to position [464, 0]
click at [443, 481] on input "10" at bounding box center [431, 484] width 63 height 22
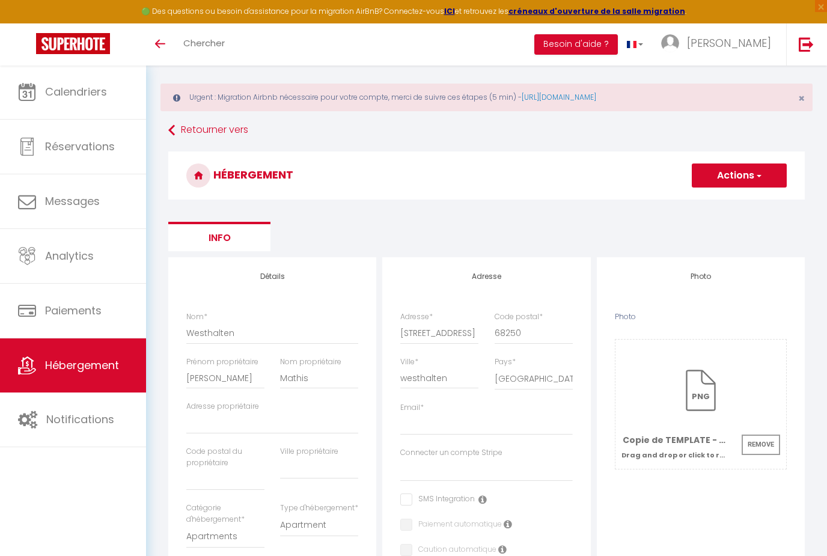
scroll to position [0, 0]
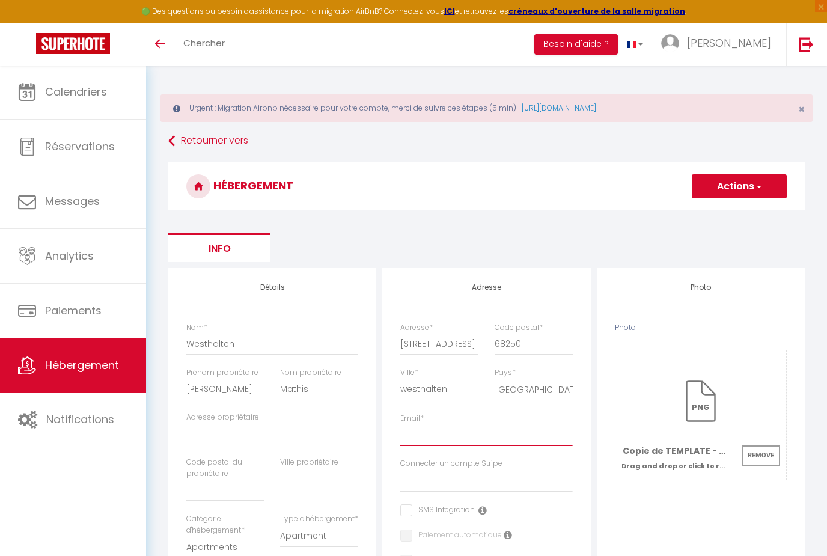
click at [504, 438] on input "Email *" at bounding box center [486, 435] width 172 height 22
click at [753, 195] on button "Actions" at bounding box center [739, 186] width 95 height 24
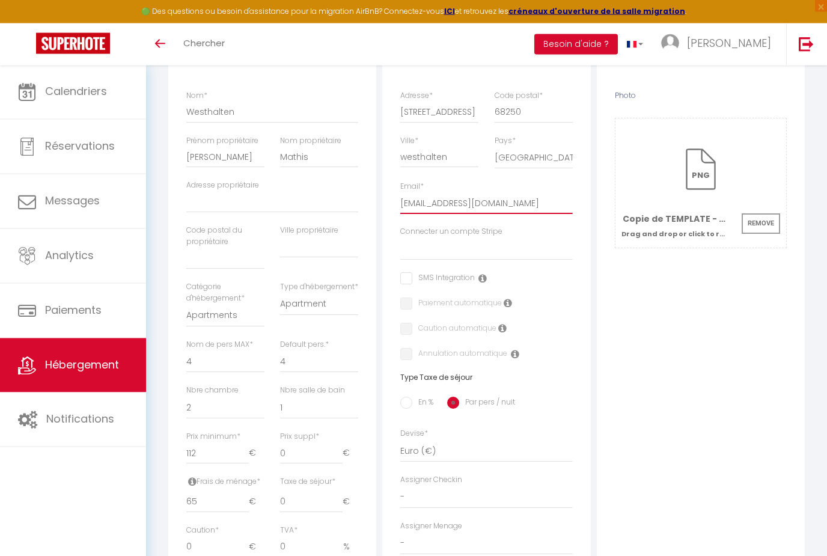
click at [547, 204] on input "courtotantoin@gmai.com" at bounding box center [486, 204] width 172 height 22
click input "Enregistrer" at bounding box center [0, 0] width 0 height 0
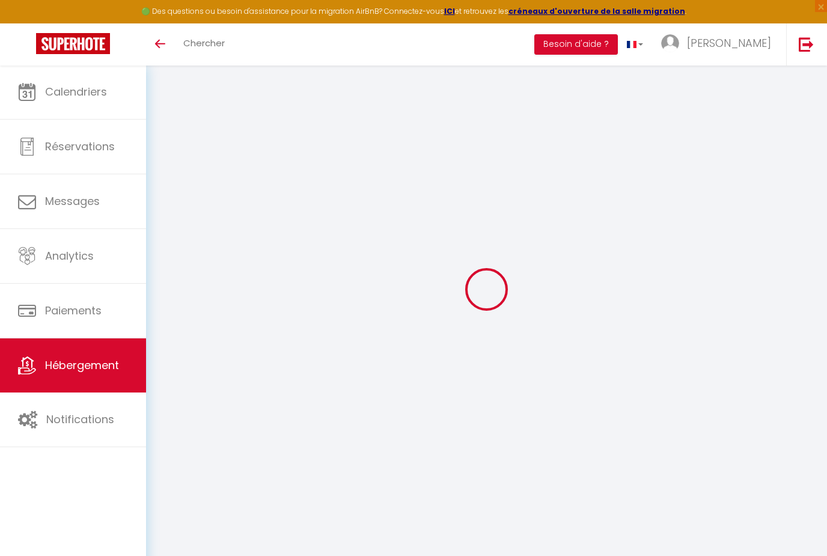
scroll to position [103, 0]
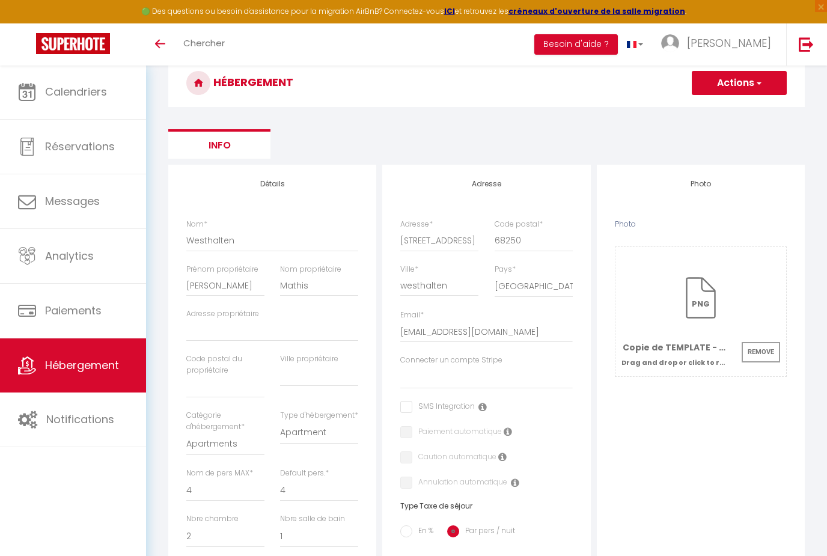
click at [755, 88] on span "button" at bounding box center [759, 83] width 8 height 12
click at [750, 101] on ul "Enregistrer" at bounding box center [739, 109] width 96 height 23
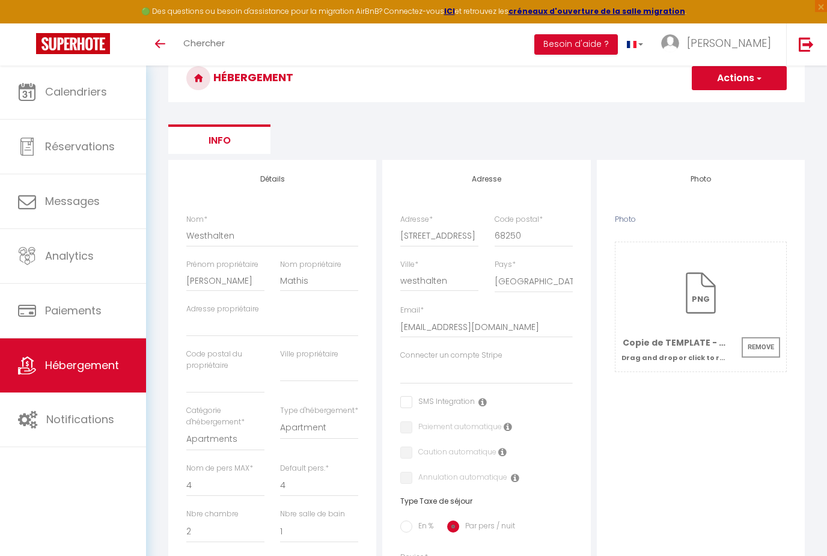
scroll to position [0, 0]
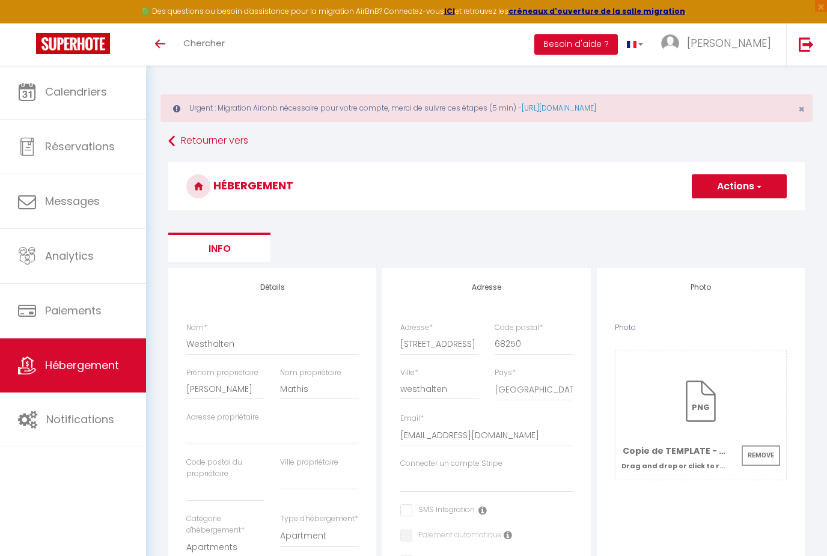
click at [733, 182] on button "Actions" at bounding box center [739, 186] width 95 height 24
click at [726, 213] on input "Enregistrer" at bounding box center [725, 213] width 44 height 12
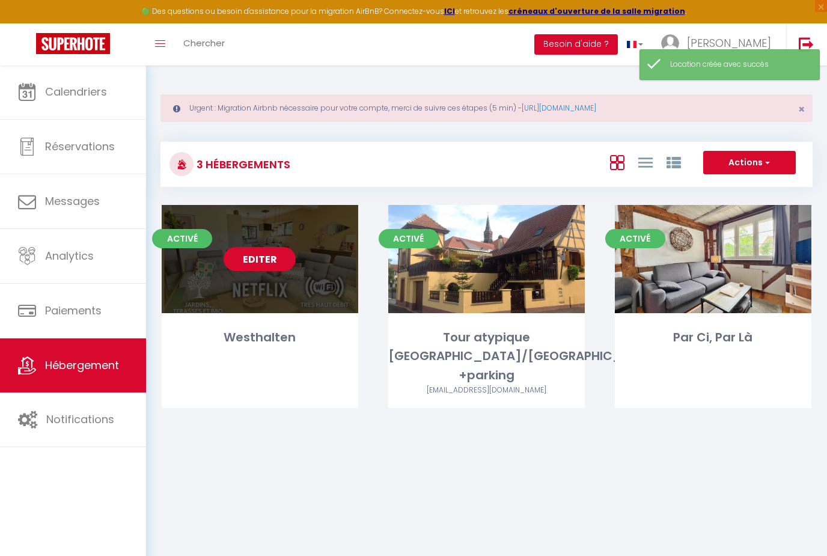
click at [243, 262] on link "Editer" at bounding box center [260, 259] width 72 height 24
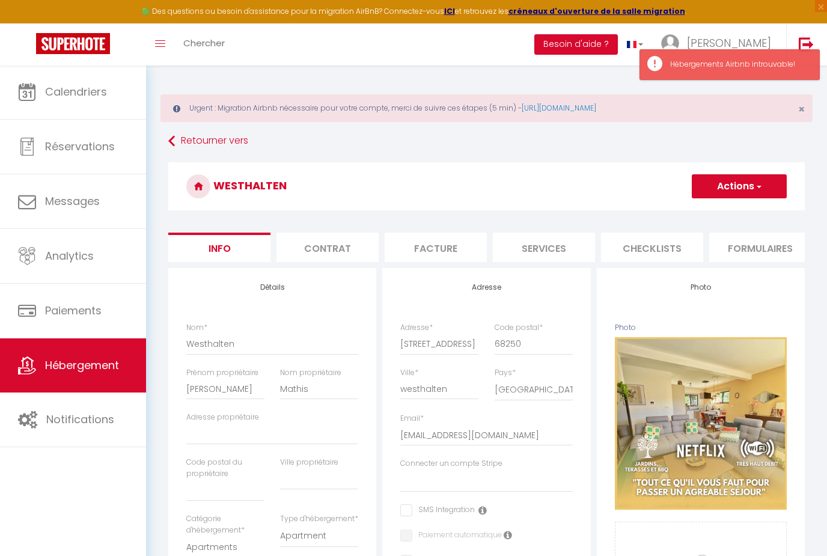
click at [565, 249] on li "Services" at bounding box center [544, 247] width 102 height 29
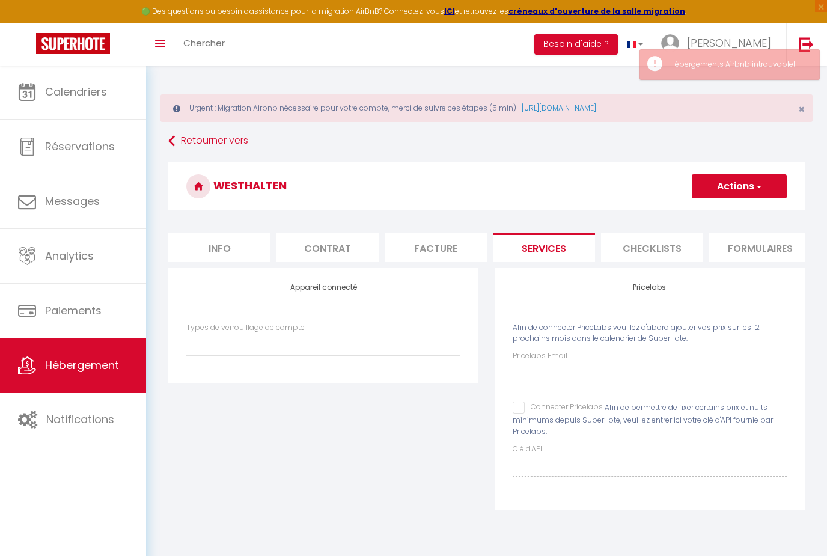
click at [644, 242] on li "Checklists" at bounding box center [652, 247] width 102 height 29
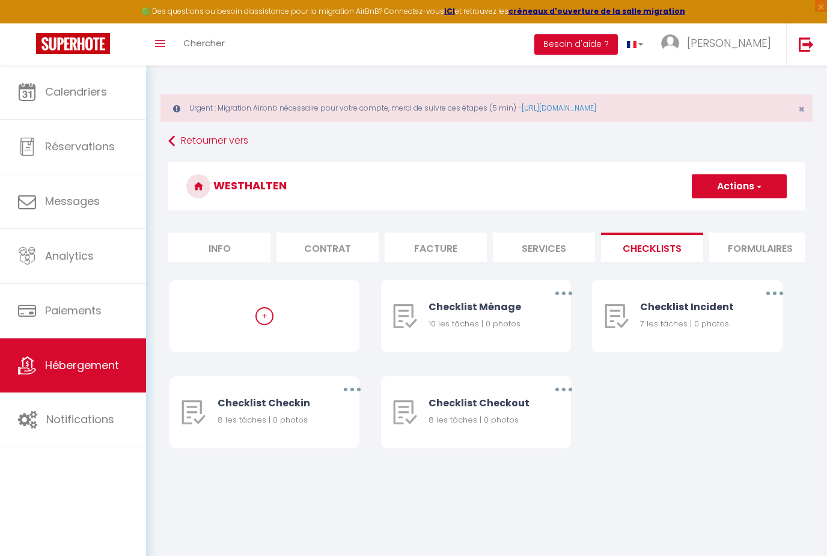
click at [743, 253] on li "Formulaires" at bounding box center [760, 247] width 102 height 29
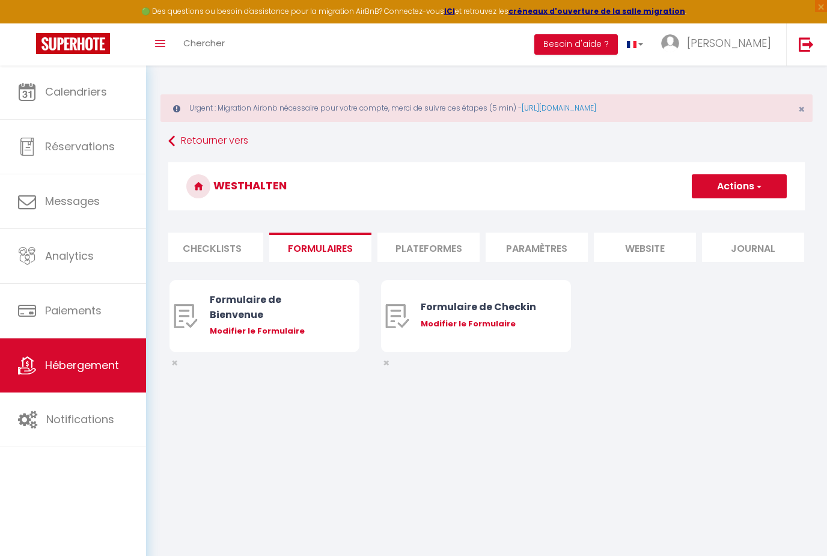
scroll to position [0, 440]
click at [426, 243] on li "Plateformes" at bounding box center [429, 247] width 102 height 29
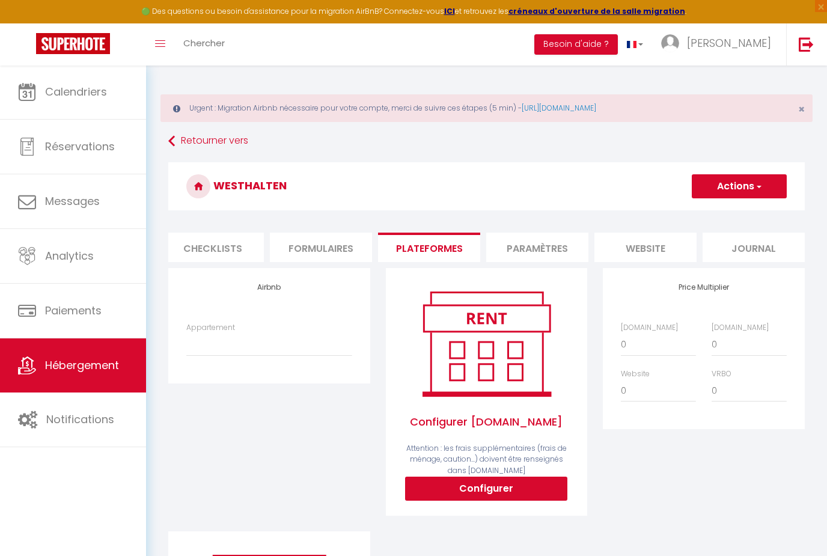
click at [734, 197] on button "Actions" at bounding box center [739, 186] width 95 height 24
click at [596, 110] on link "https://superhote.com/migration-airbnb" at bounding box center [559, 108] width 75 height 10
click at [767, 49] on span "[PERSON_NAME]" at bounding box center [729, 42] width 84 height 15
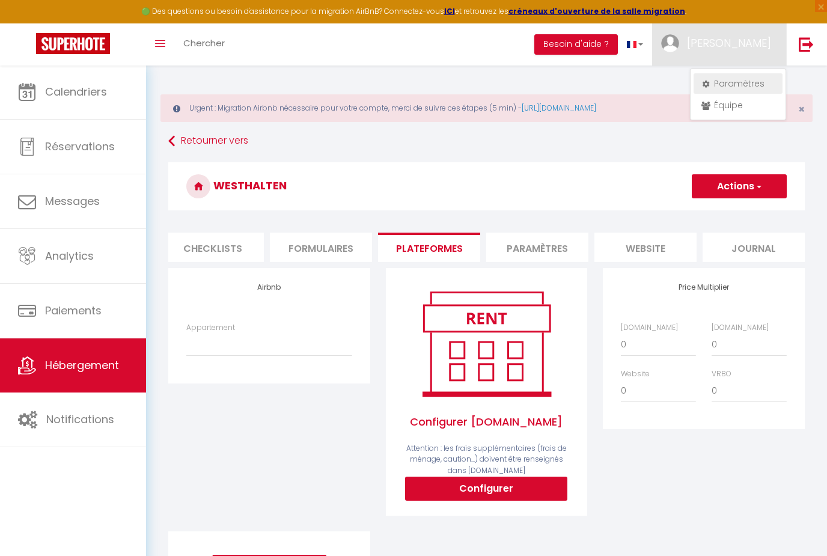
click at [750, 78] on link "Paramètres" at bounding box center [738, 83] width 89 height 20
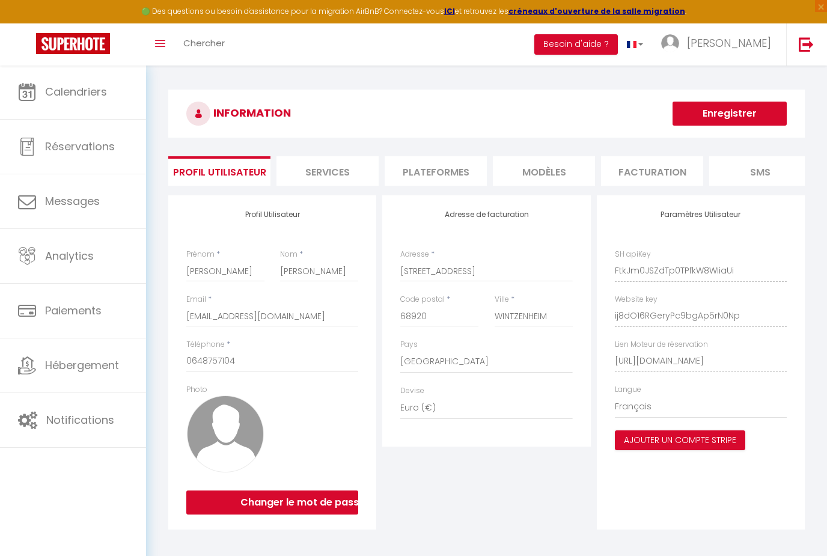
click at [448, 177] on li "Plateformes" at bounding box center [436, 170] width 102 height 29
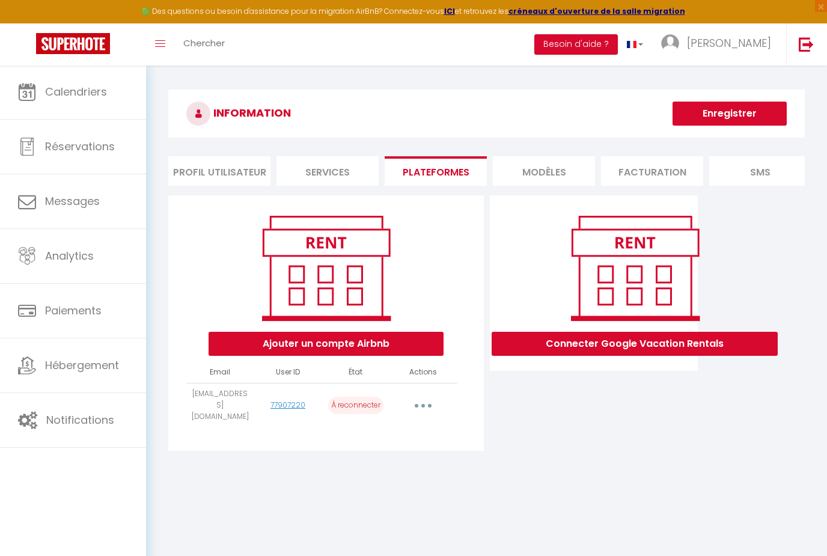
click at [418, 338] on button "Ajouter un compte Airbnb" at bounding box center [326, 344] width 235 height 24
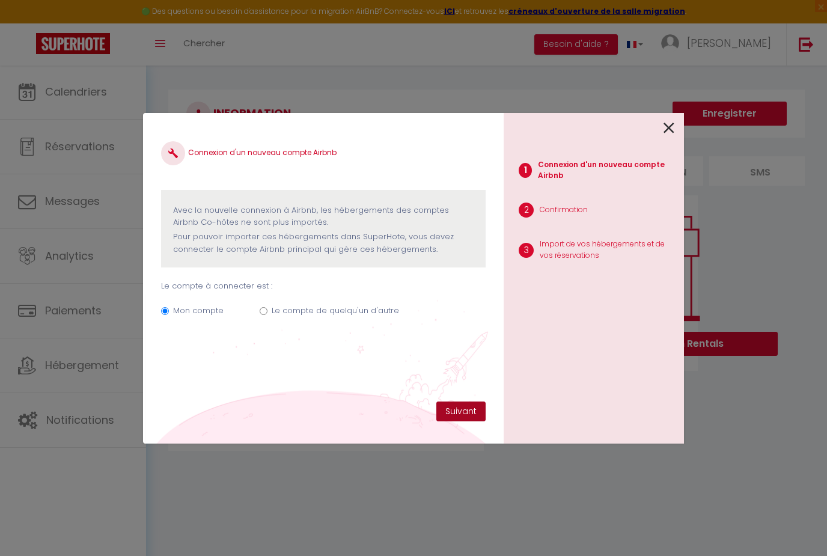
click at [472, 409] on button "Suivant" at bounding box center [460, 412] width 49 height 20
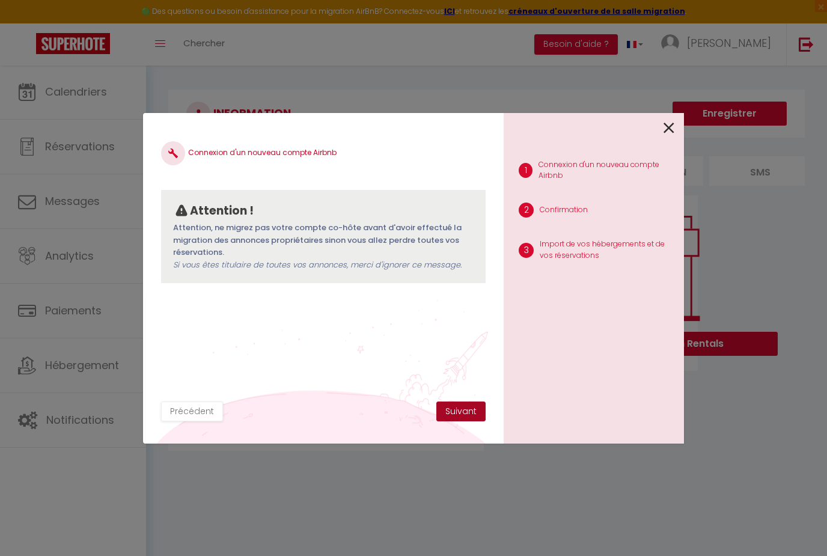
click at [458, 412] on button "Suivant" at bounding box center [460, 412] width 49 height 20
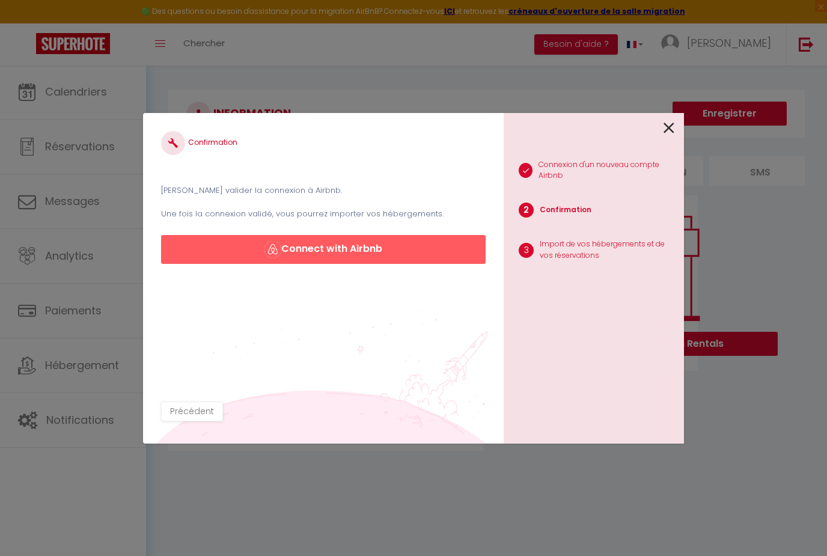
click at [182, 256] on button "Connect with Airbnb" at bounding box center [323, 249] width 325 height 29
click at [402, 254] on button "Connect with Airbnb" at bounding box center [323, 249] width 325 height 29
click at [403, 254] on button "Connect with Airbnb" at bounding box center [323, 249] width 325 height 29
click at [407, 250] on button "Connect with Airbnb" at bounding box center [323, 249] width 325 height 29
click at [399, 261] on button "Connect with Airbnb" at bounding box center [323, 249] width 325 height 29
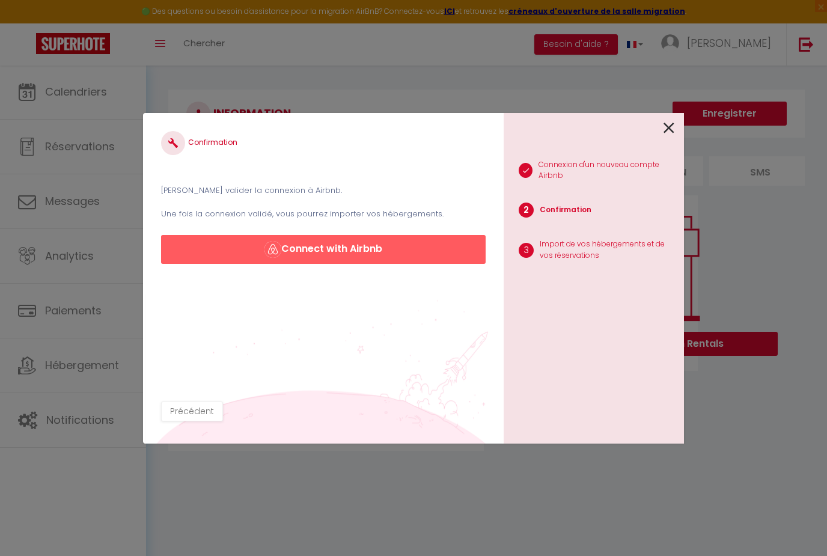
click at [352, 251] on button "Connect with Airbnb" at bounding box center [323, 249] width 325 height 29
click at [726, 1] on div "Confirmation Veuillez valider la connexion à Airbnb. Une fois la connexion vali…" at bounding box center [413, 278] width 827 height 556
click at [351, 255] on button "Connect with Airbnb" at bounding box center [323, 249] width 325 height 29
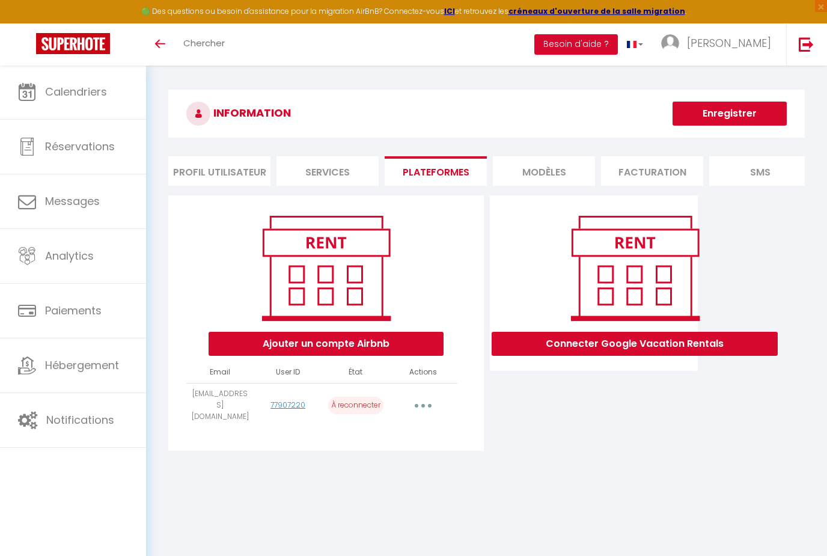
click at [385, 345] on button "Ajouter un compte Airbnb" at bounding box center [326, 344] width 235 height 24
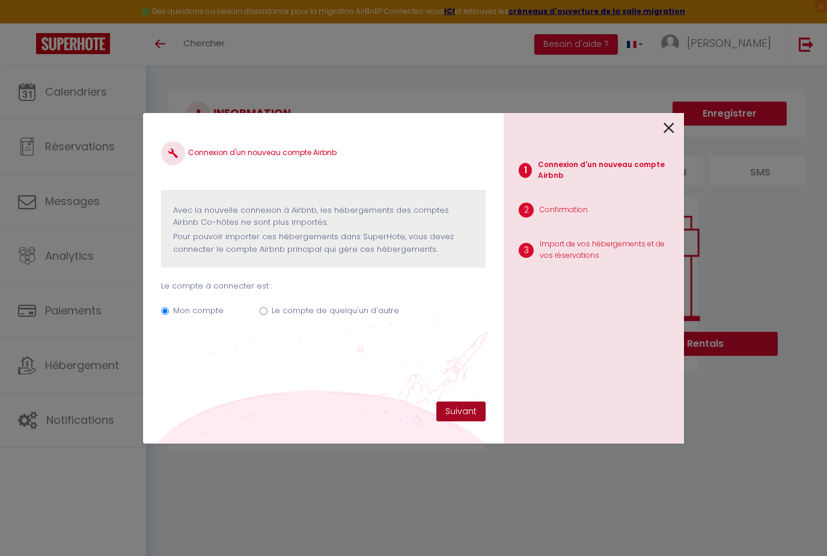
click at [461, 405] on button "Suivant" at bounding box center [460, 412] width 49 height 20
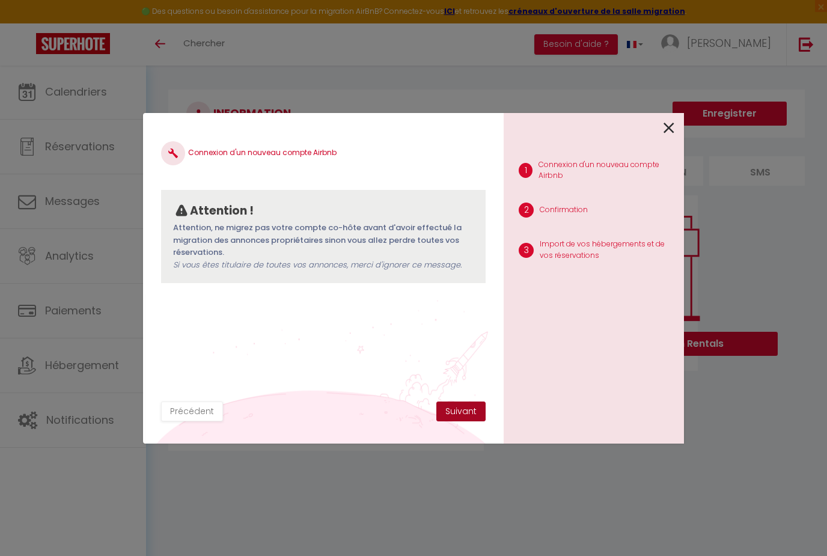
click at [465, 402] on button "Suivant" at bounding box center [460, 412] width 49 height 20
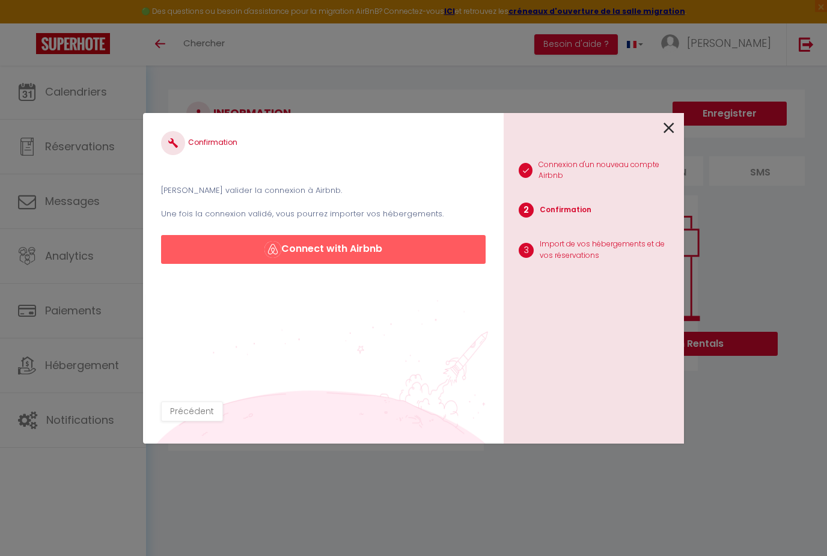
click at [349, 245] on button "Connect with Airbnb" at bounding box center [323, 249] width 325 height 29
click at [346, 244] on button "Connect with Airbnb" at bounding box center [323, 249] width 325 height 29
click at [348, 246] on button "Connect with Airbnb" at bounding box center [323, 249] width 325 height 29
click at [348, 247] on button "Connect with Airbnb" at bounding box center [323, 249] width 325 height 29
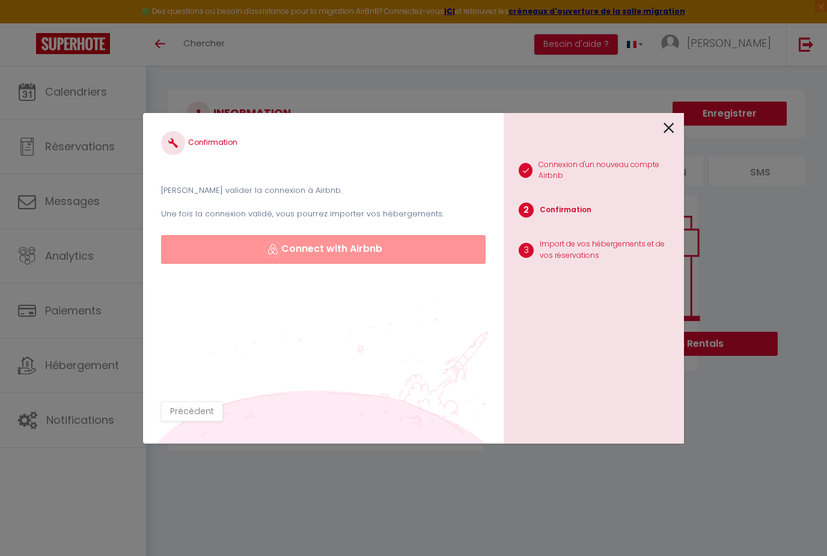
click at [348, 256] on button "Connect with Airbnb" at bounding box center [323, 249] width 325 height 29
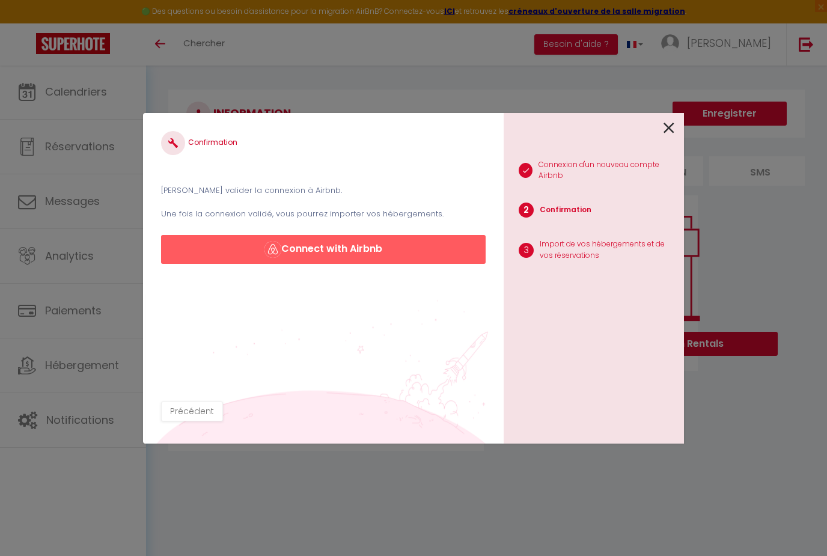
click at [345, 254] on button "Connect with Airbnb" at bounding box center [323, 249] width 325 height 29
click at [345, 256] on button "Connect with Airbnb" at bounding box center [323, 249] width 325 height 29
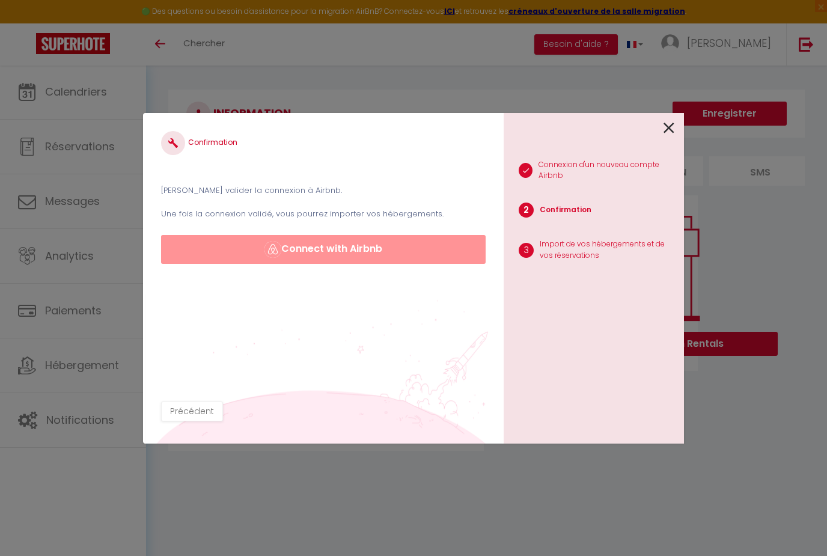
click at [347, 256] on button "Connect with Airbnb" at bounding box center [323, 249] width 325 height 29
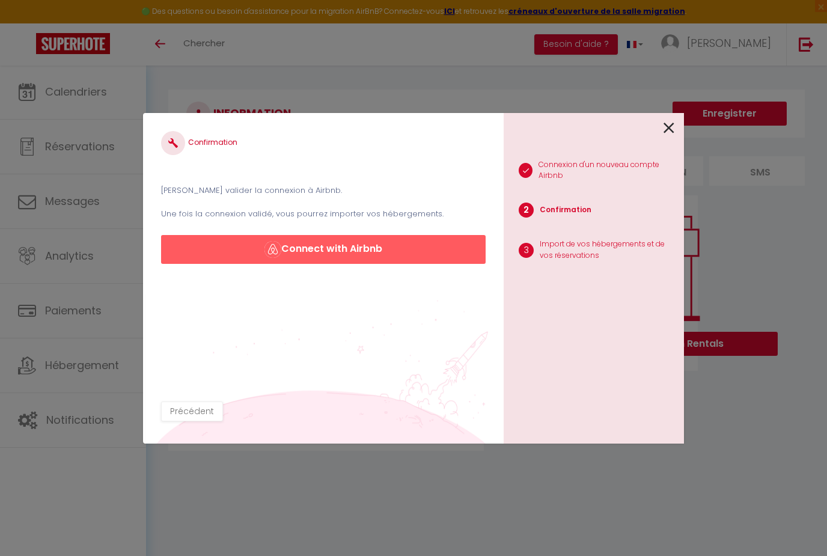
click at [348, 253] on button "Connect with Airbnb" at bounding box center [323, 249] width 325 height 29
click at [349, 251] on button "Connect with Airbnb" at bounding box center [323, 249] width 325 height 29
click at [347, 251] on button "Connect with Airbnb" at bounding box center [323, 249] width 325 height 29
click at [346, 252] on button "Connect with Airbnb" at bounding box center [323, 249] width 325 height 29
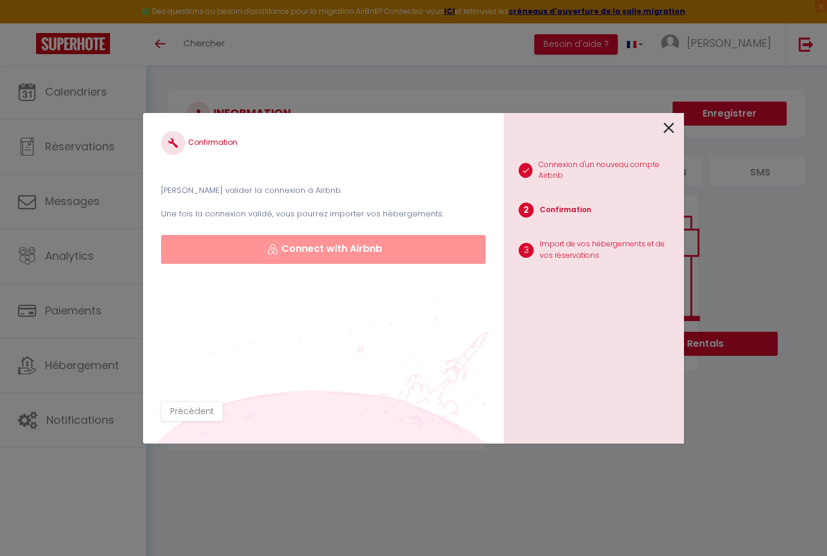
click at [349, 249] on button "Connect with Airbnb" at bounding box center [323, 249] width 325 height 29
click at [349, 247] on button "Connect with Airbnb" at bounding box center [323, 249] width 325 height 29
click at [358, 233] on div "Confirmation Veuillez valider la connexion à Airbnb. Une fois la connexion vali…" at bounding box center [323, 197] width 325 height 133
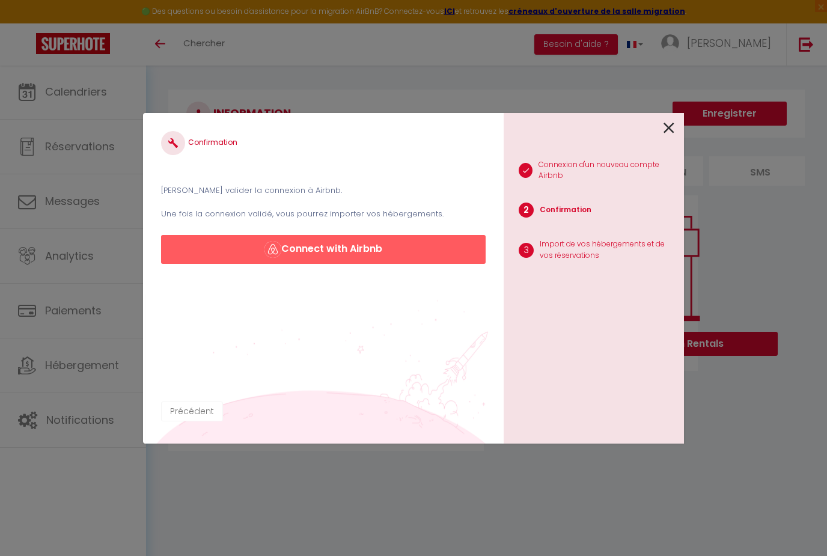
click at [181, 408] on button "Précédent" at bounding box center [192, 412] width 62 height 20
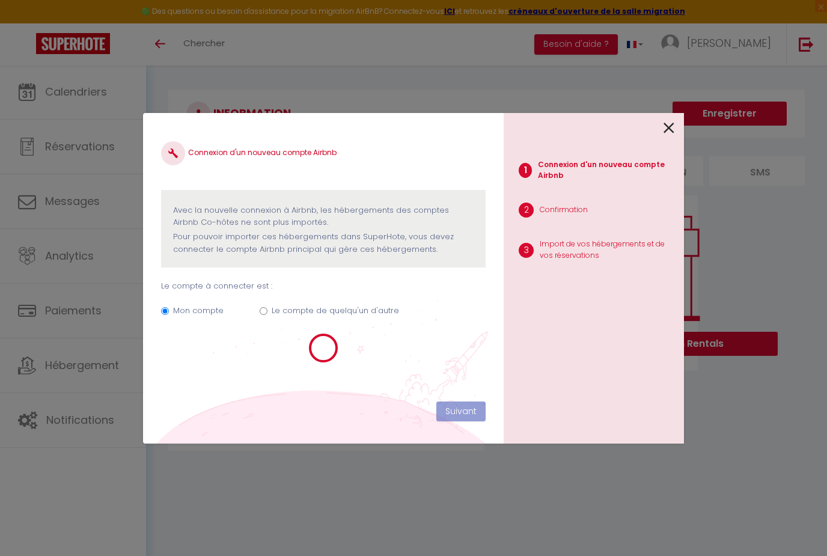
click at [672, 127] on icon at bounding box center [669, 128] width 11 height 18
radio input "true"
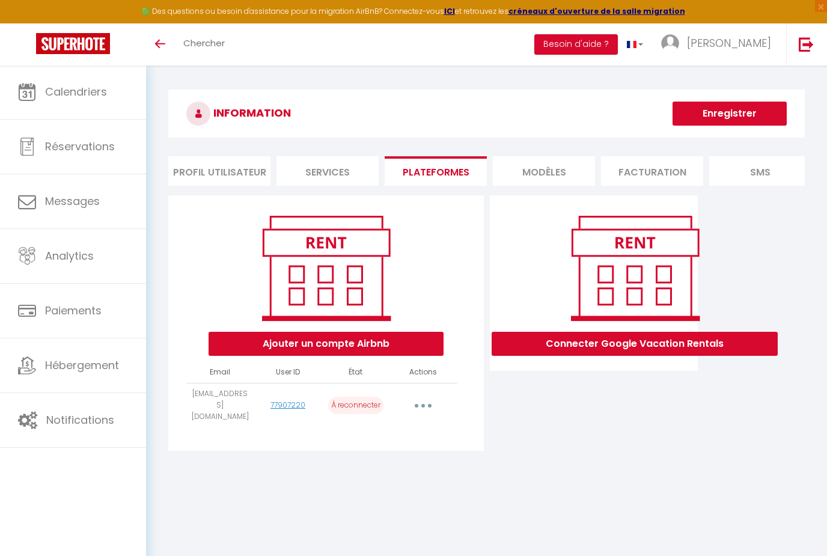
click at [726, 118] on button "Enregistrer" at bounding box center [730, 114] width 114 height 24
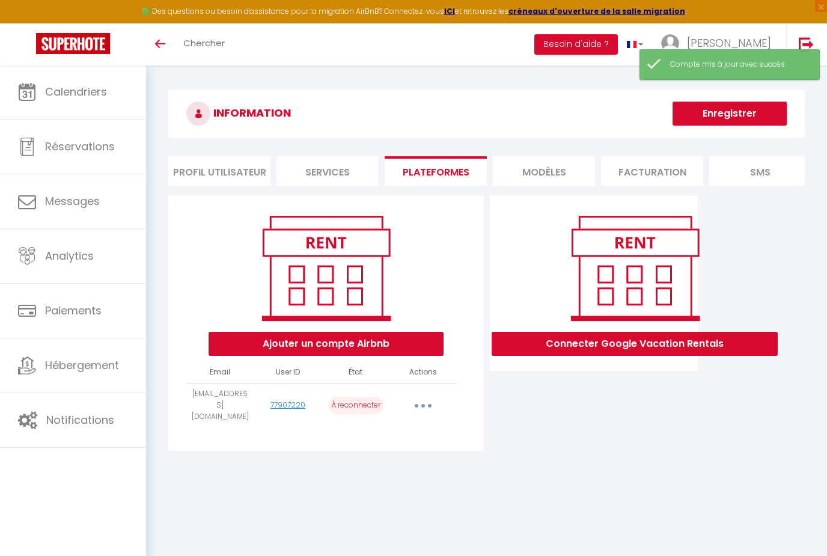
click at [418, 337] on button "Ajouter un compte Airbnb" at bounding box center [326, 344] width 235 height 24
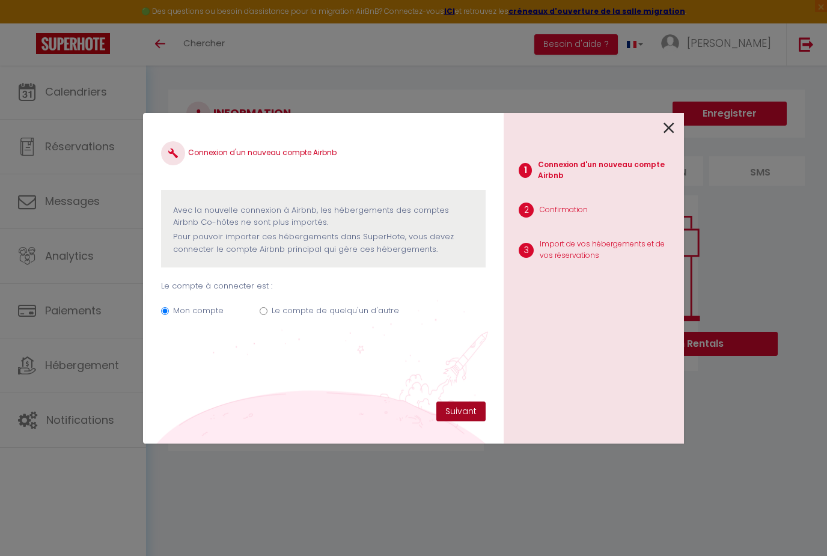
click at [465, 405] on button "Suivant" at bounding box center [460, 412] width 49 height 20
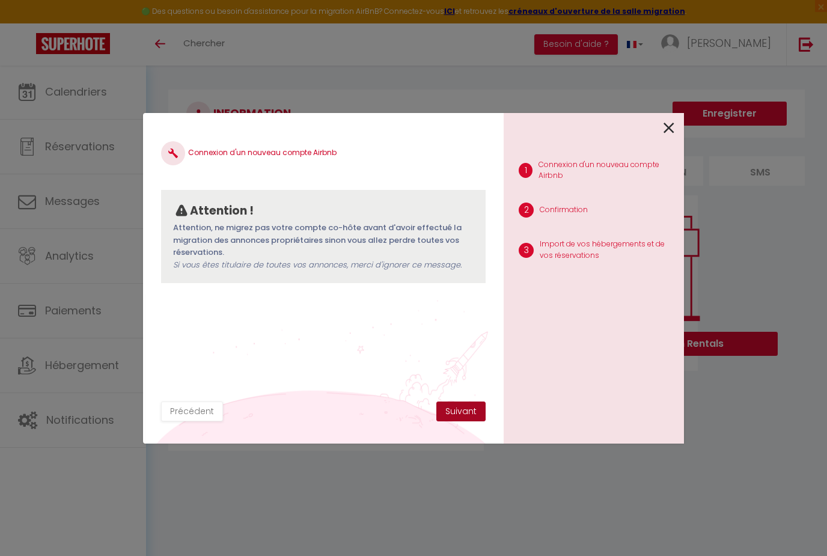
click at [468, 407] on button "Suivant" at bounding box center [460, 412] width 49 height 20
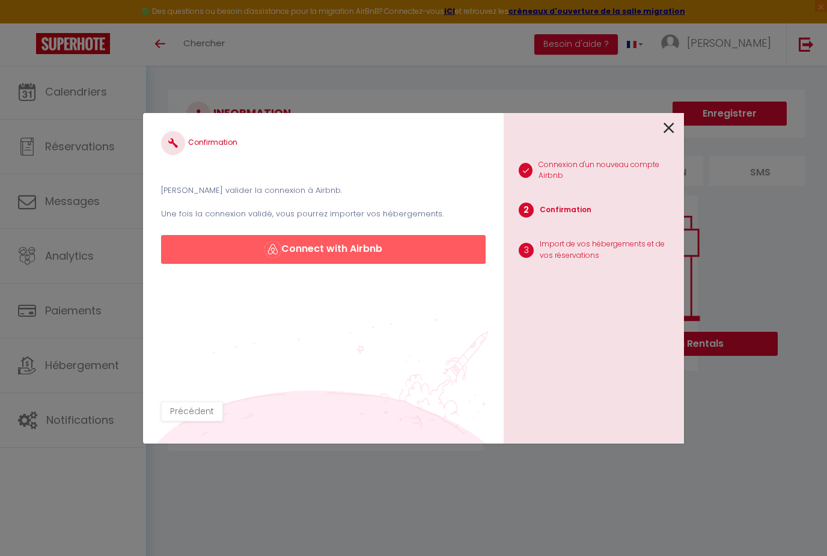
click at [351, 247] on button "Connect with Airbnb" at bounding box center [323, 249] width 325 height 29
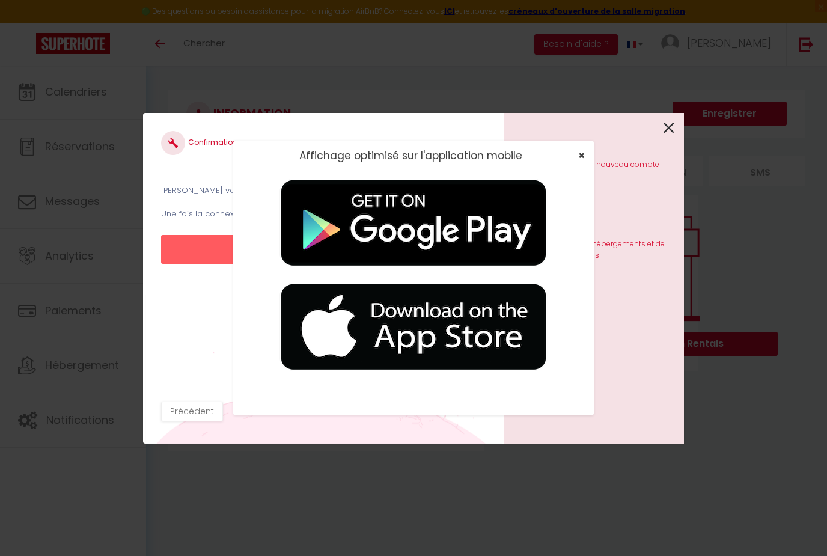
click at [578, 150] on span "×" at bounding box center [581, 155] width 7 height 15
click at [583, 160] on span "×" at bounding box center [581, 155] width 7 height 15
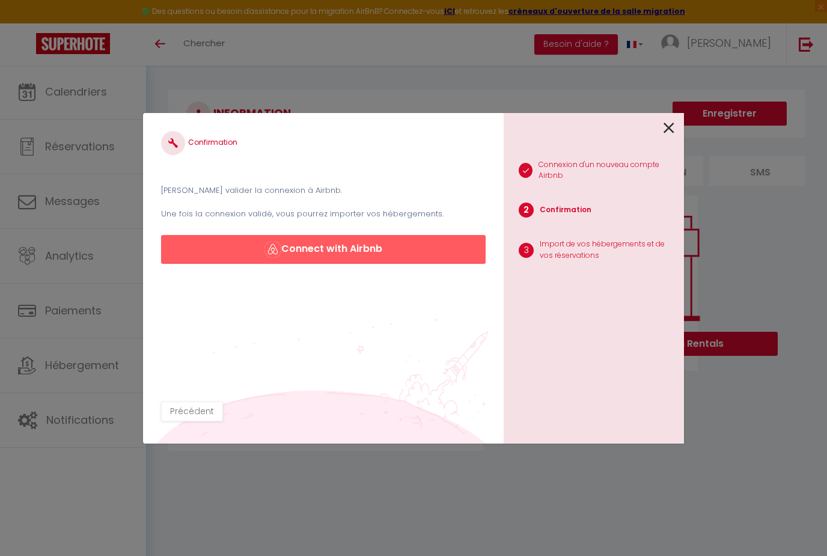
click at [352, 248] on button "Connect with Airbnb" at bounding box center [323, 249] width 325 height 29
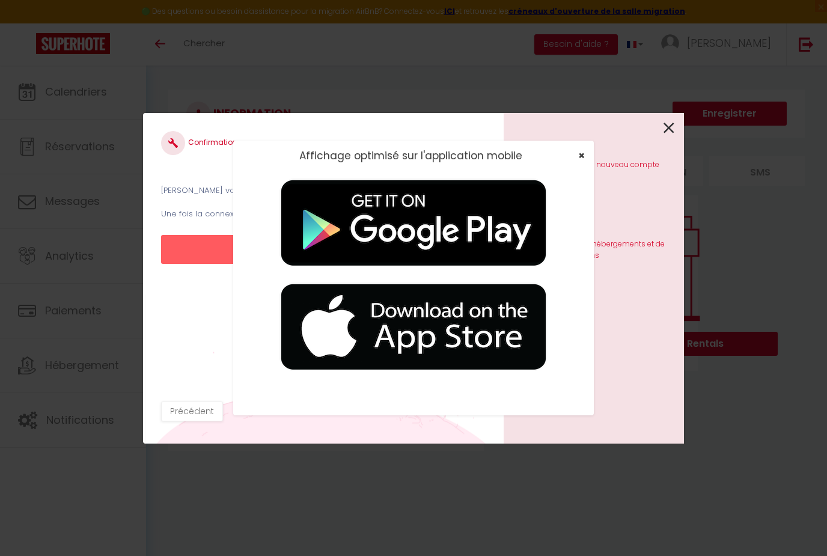
click at [584, 156] on span "×" at bounding box center [581, 155] width 7 height 15
